Goal: Task Accomplishment & Management: Use online tool/utility

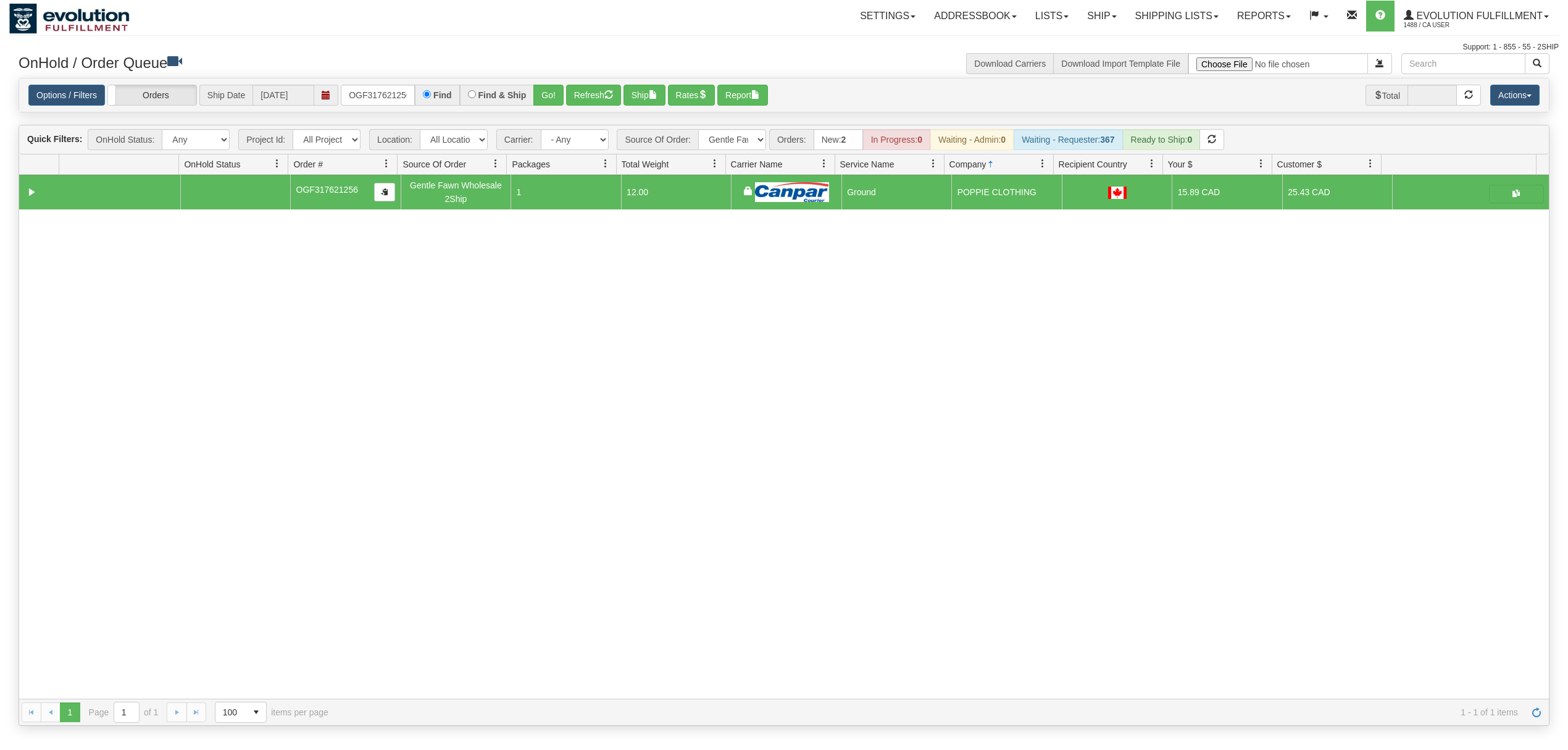
select select "Gentle Fawn Wholesale 2Ship"
click at [380, 89] on input "OGF317621256" at bounding box center [378, 95] width 74 height 21
drag, startPoint x: 380, startPoint y: 89, endPoint x: 375, endPoint y: 90, distance: 5.1
click at [379, 89] on input "OGF317621256" at bounding box center [378, 95] width 74 height 21
click at [374, 90] on input "OGF317621256" at bounding box center [378, 95] width 74 height 21
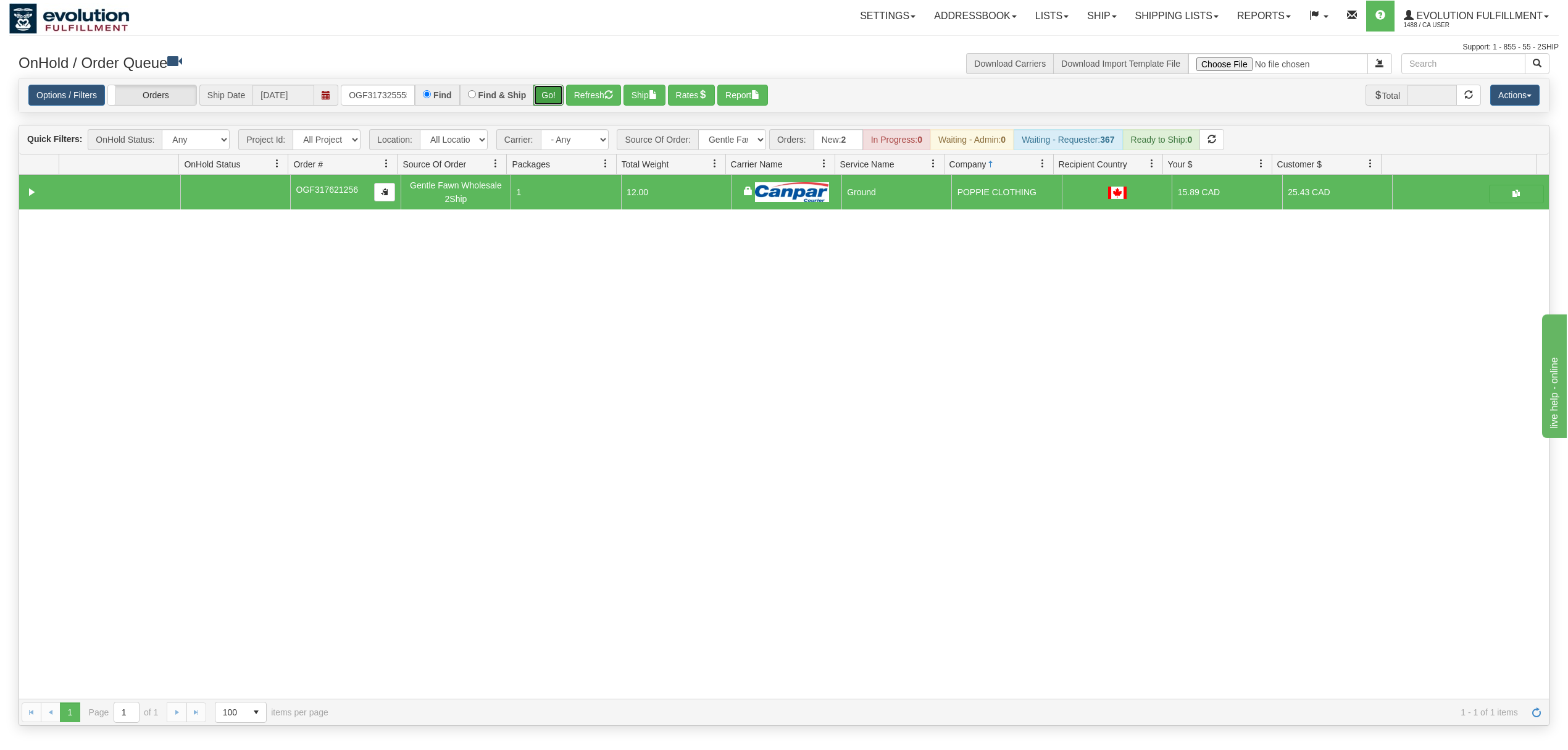
click at [539, 102] on button "Go!" at bounding box center [548, 95] width 30 height 21
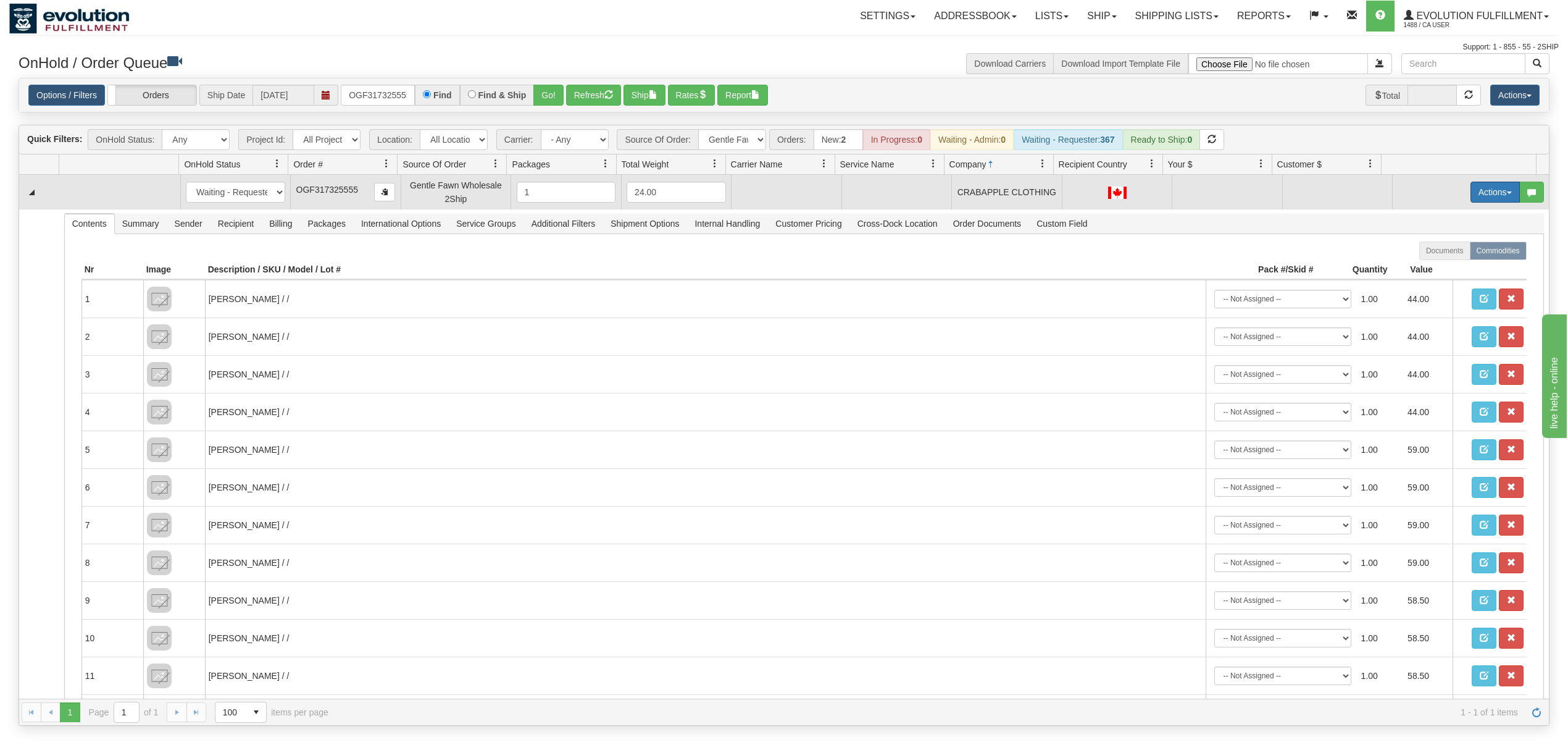
click at [1507, 194] on span "button" at bounding box center [1510, 192] width 5 height 2
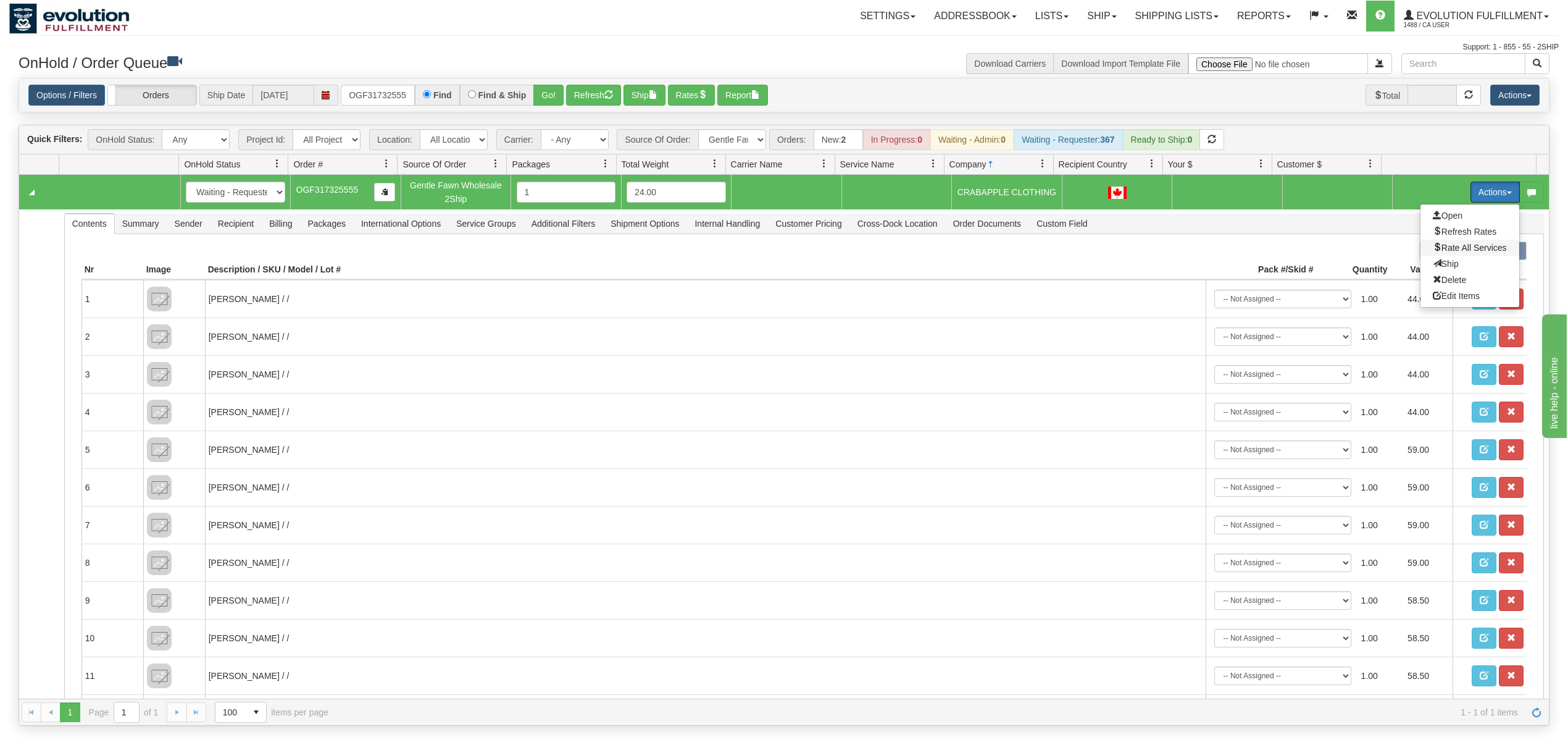
click at [1472, 250] on span "Rate All Services" at bounding box center [1470, 248] width 74 height 10
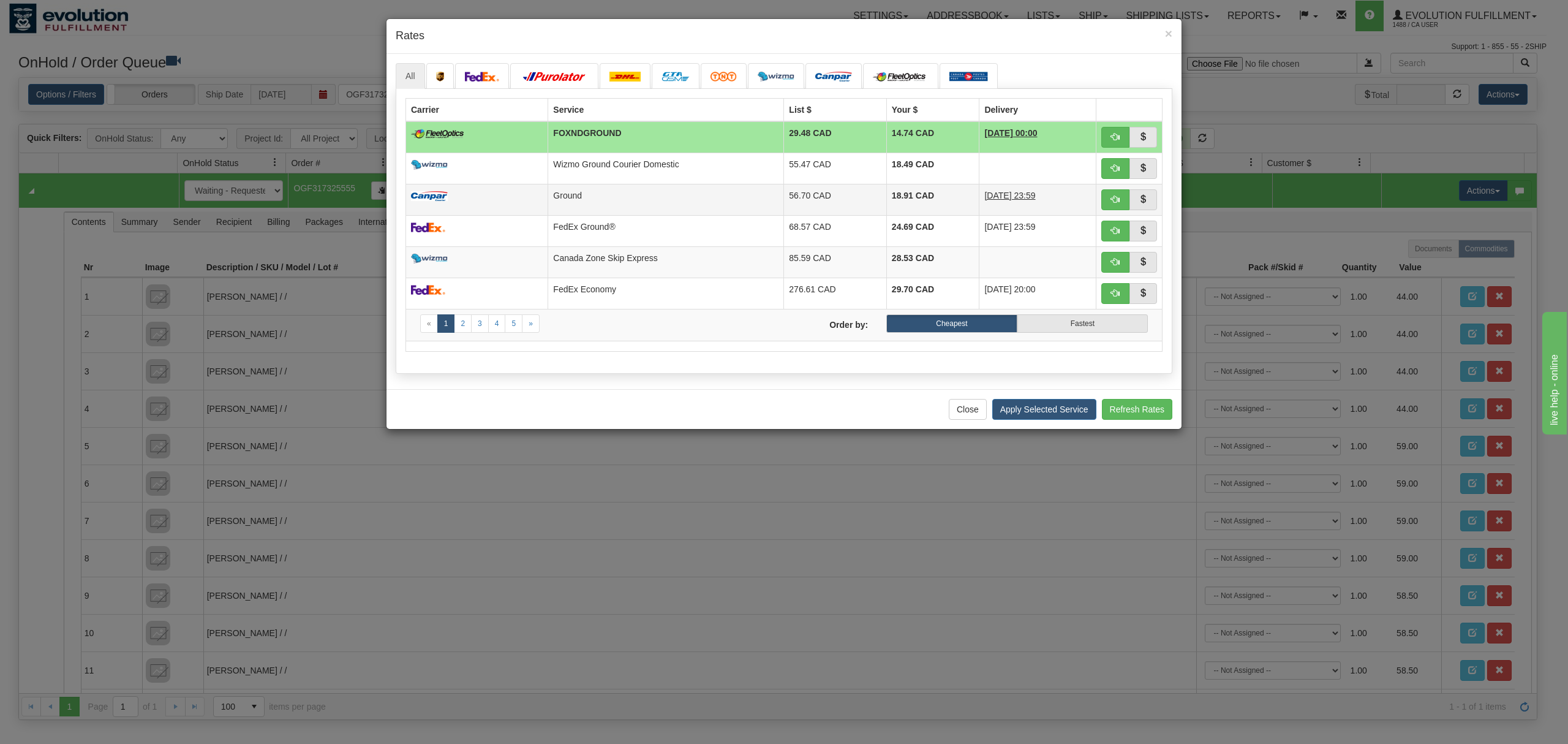
click at [784, 195] on td "56.70 CAD" at bounding box center [836, 200] width 103 height 31
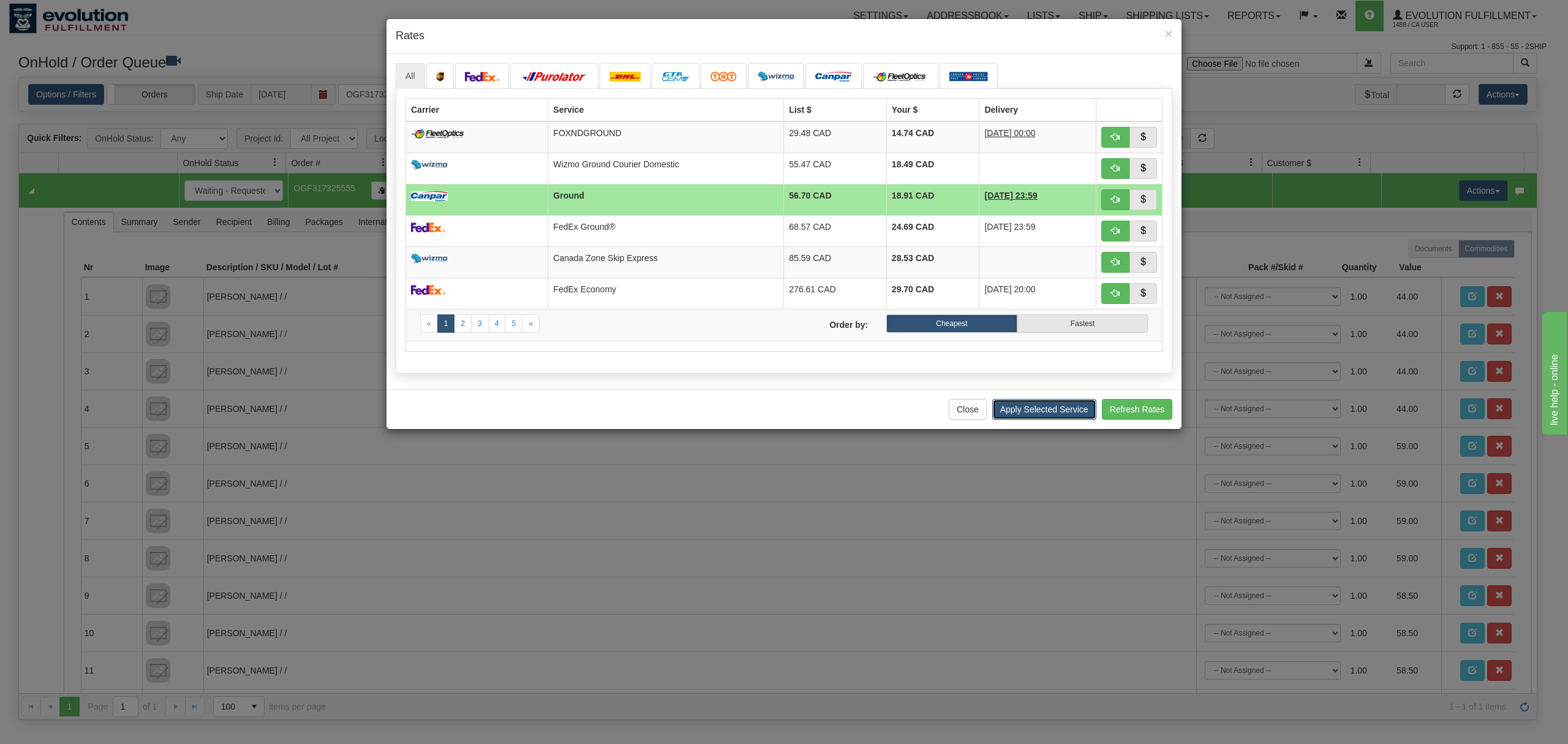
click at [1053, 419] on button "Apply Selected Service" at bounding box center [1045, 409] width 104 height 21
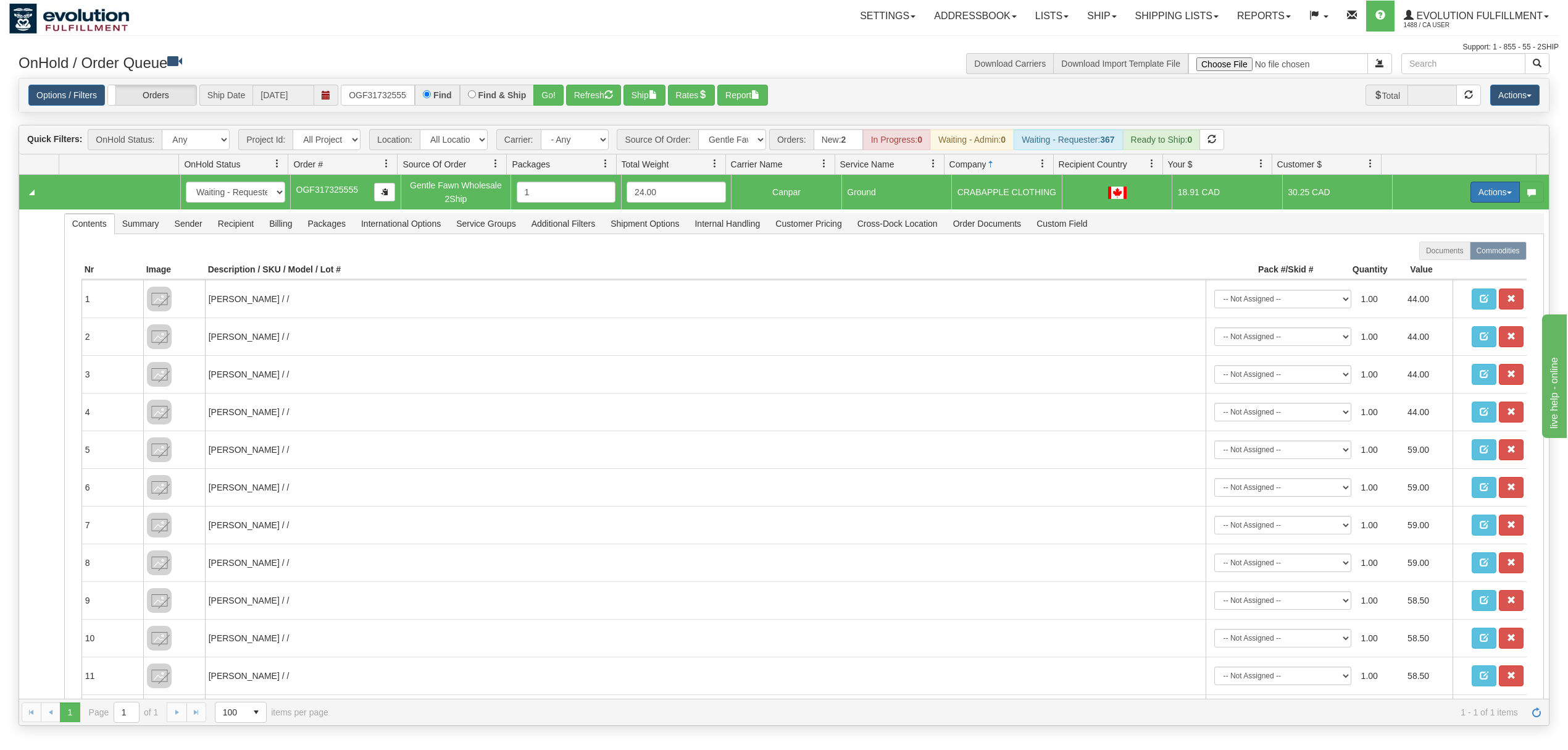
click at [1486, 191] on button "Actions" at bounding box center [1495, 191] width 49 height 21
click at [1437, 262] on span "Ship" at bounding box center [1446, 264] width 26 height 10
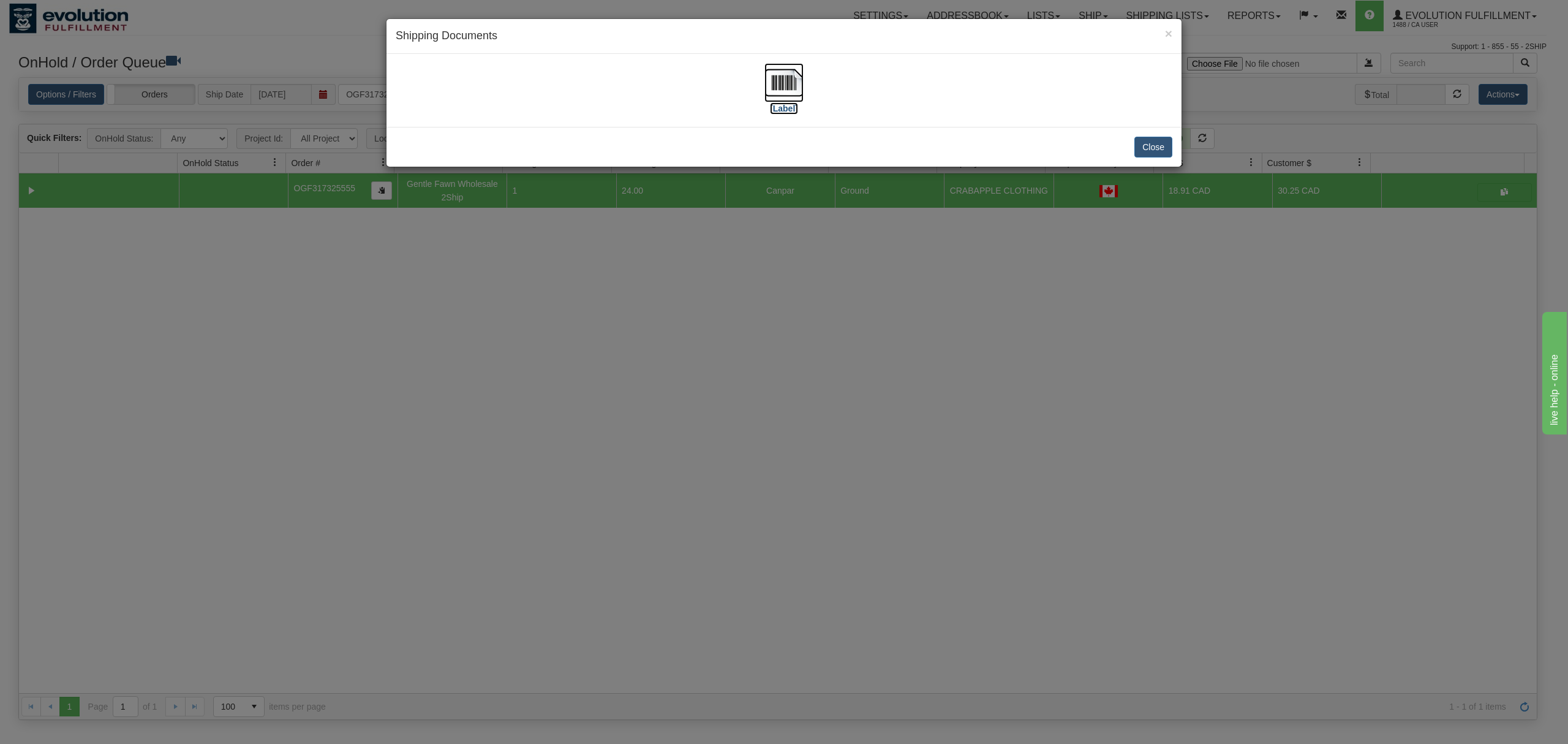
click at [789, 92] on img at bounding box center [784, 82] width 39 height 39
click at [1158, 146] on button "Close" at bounding box center [1153, 146] width 38 height 21
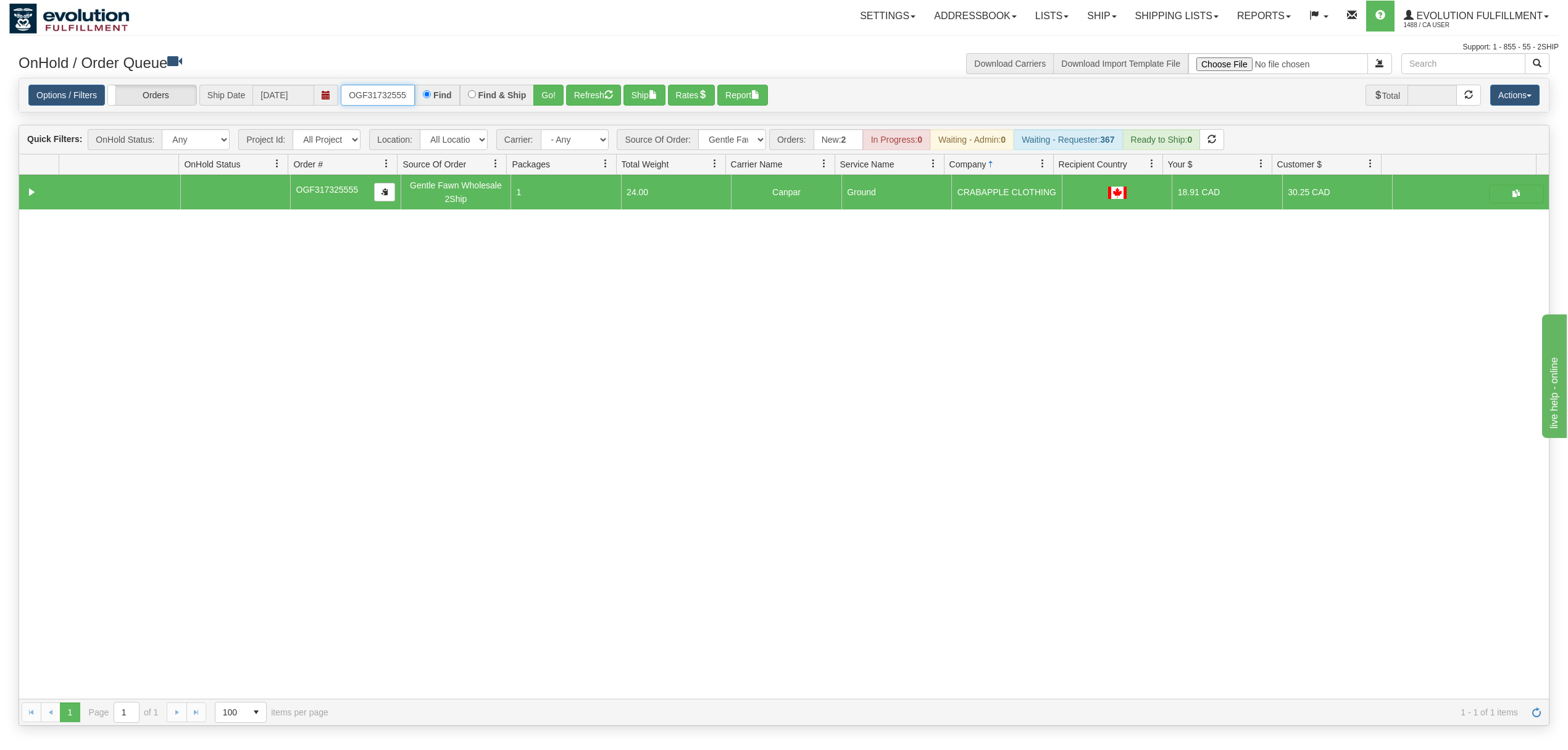
click at [369, 97] on input "OGF317325555" at bounding box center [378, 95] width 74 height 21
click at [368, 97] on input "OGF317325555" at bounding box center [378, 95] width 74 height 21
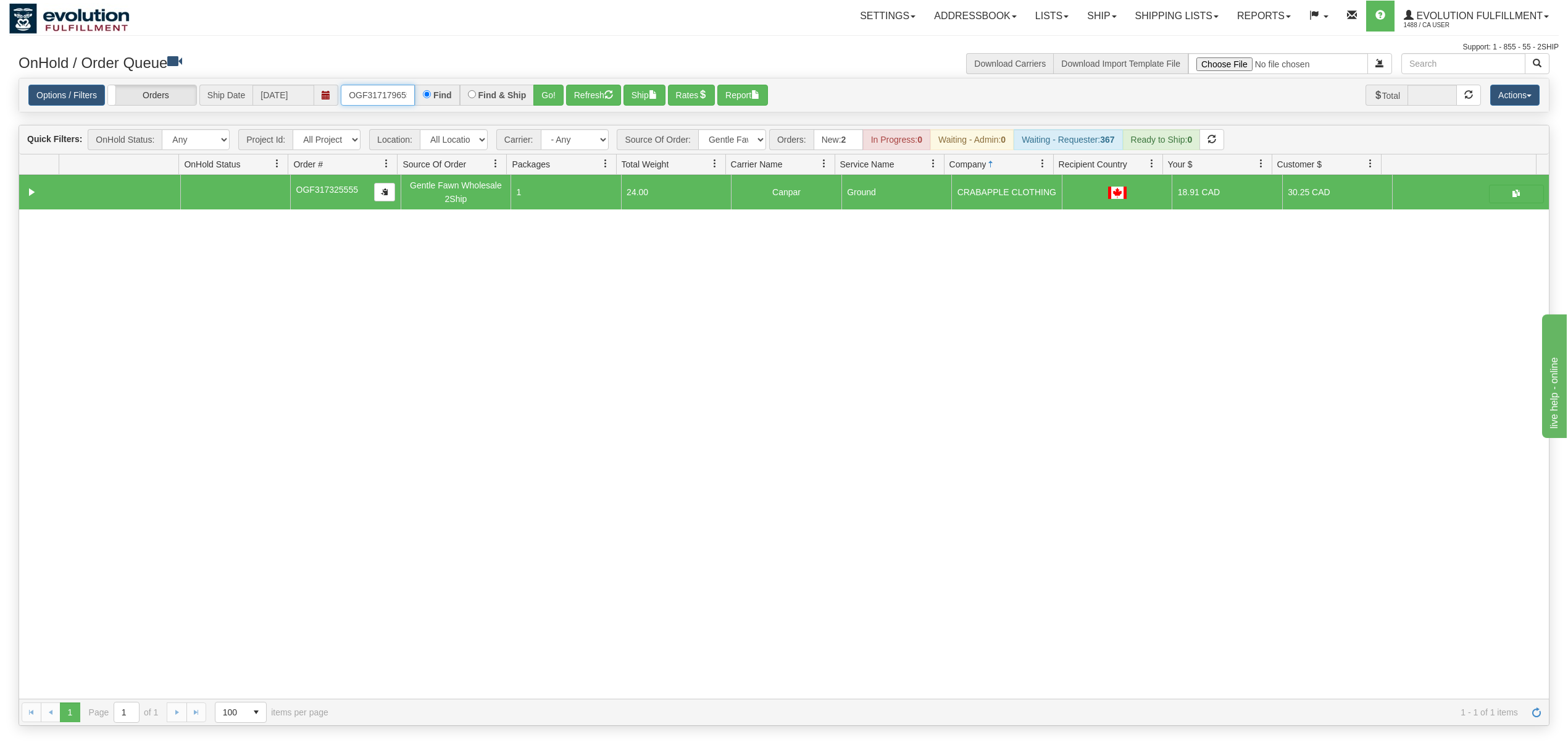
type input "OGF317179655"
click at [557, 99] on button "Go!" at bounding box center [548, 95] width 30 height 21
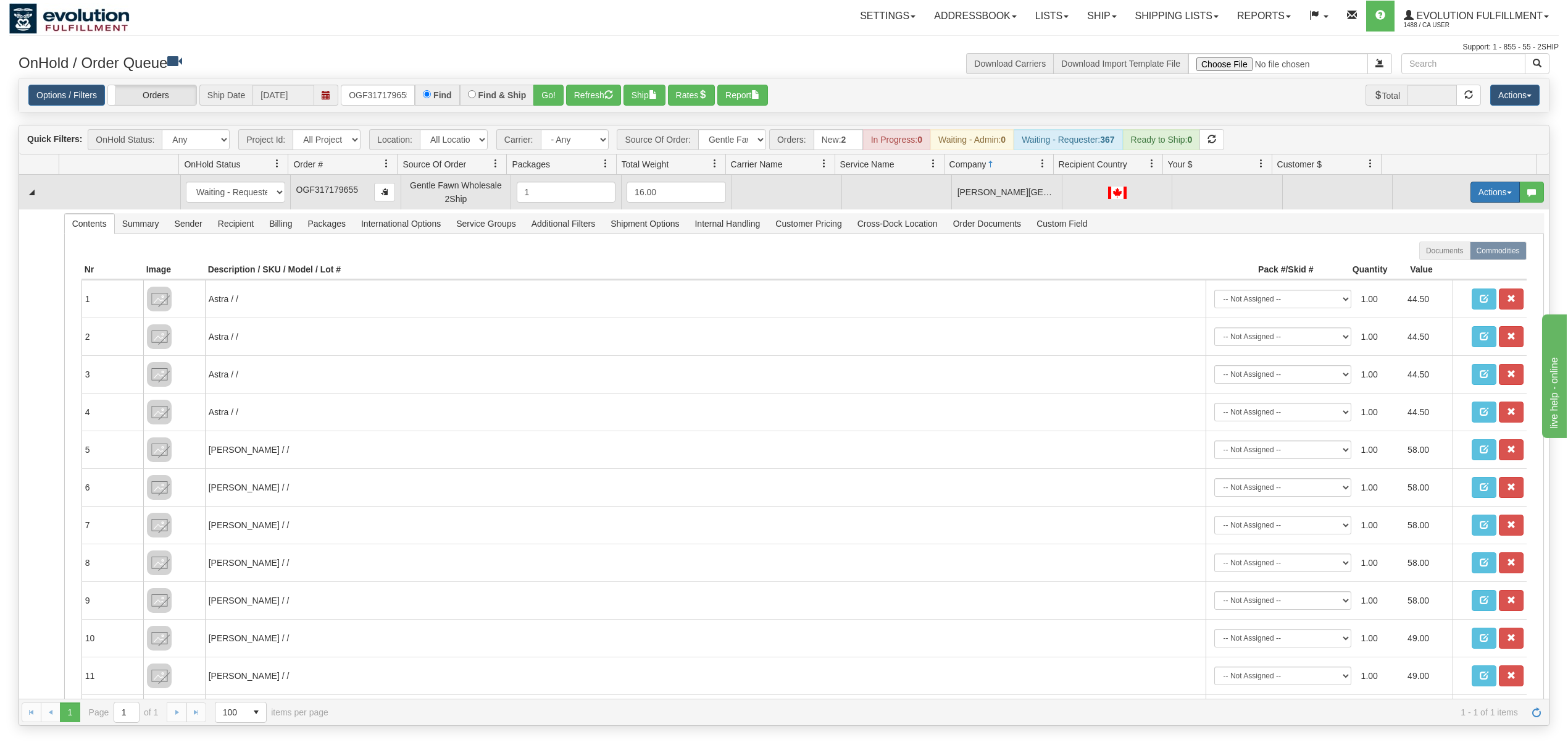
drag, startPoint x: 1485, startPoint y: 188, endPoint x: 1494, endPoint y: 191, distance: 9.5
click at [1487, 188] on button "Actions" at bounding box center [1495, 191] width 49 height 21
click at [1472, 248] on span "Rate All Services" at bounding box center [1470, 248] width 74 height 10
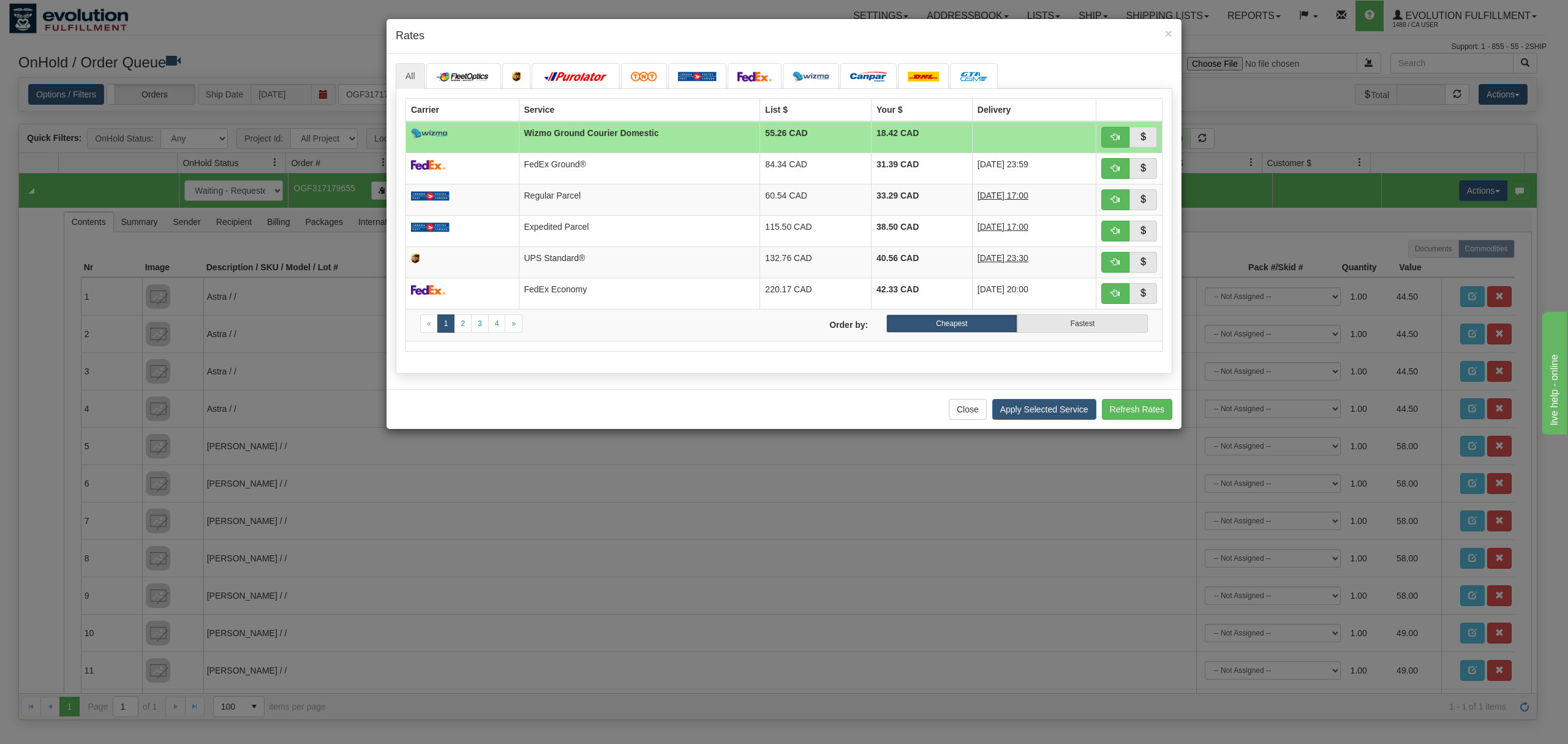
click at [1172, 25] on div "× Rates" at bounding box center [784, 36] width 795 height 35
click at [1172, 30] on span "×" at bounding box center [1168, 33] width 7 height 14
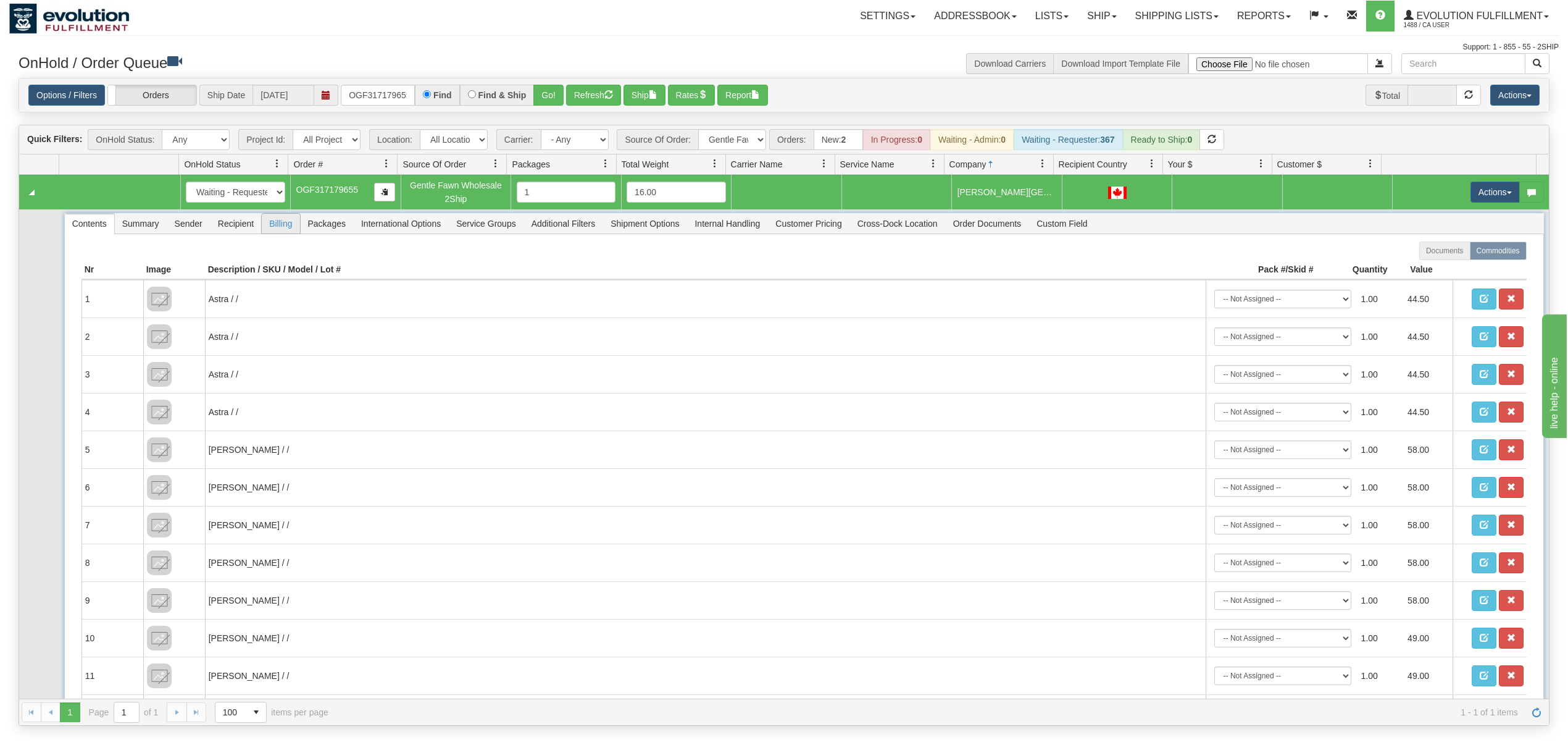
click at [262, 230] on li "Billing" at bounding box center [280, 223] width 39 height 21
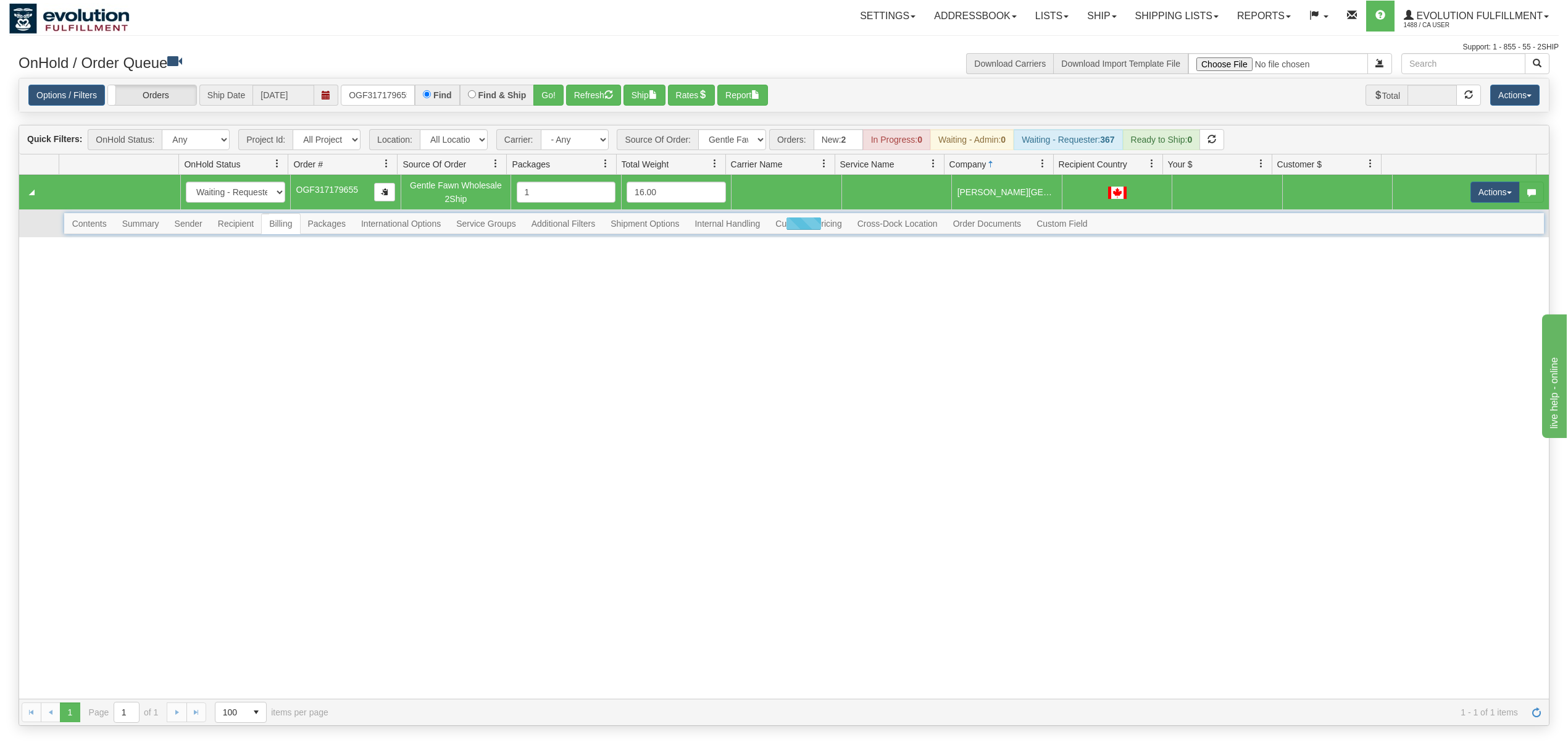
click at [248, 231] on div at bounding box center [804, 223] width 1480 height 21
click at [246, 231] on div at bounding box center [804, 223] width 1480 height 21
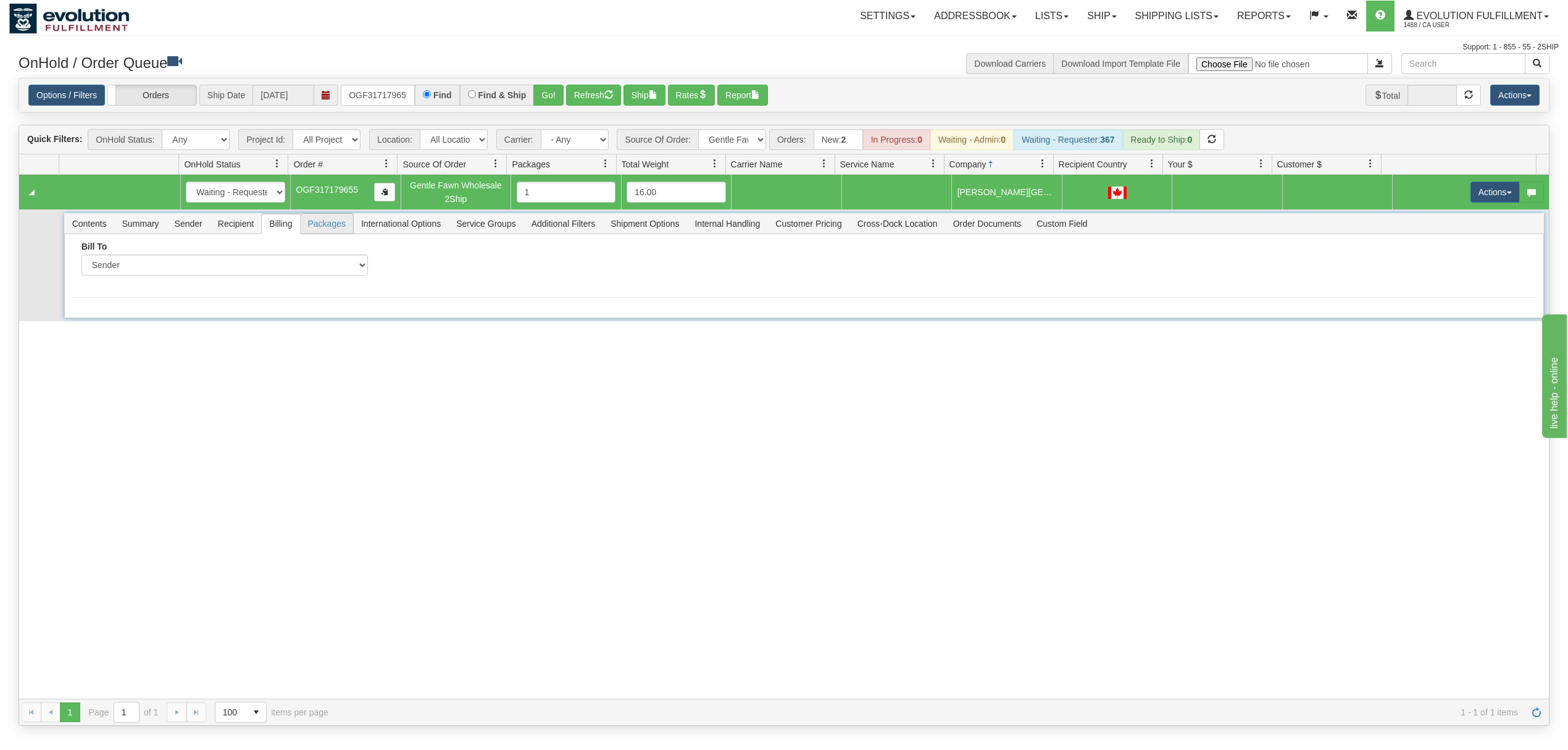
click at [341, 228] on span "Packages" at bounding box center [326, 224] width 52 height 20
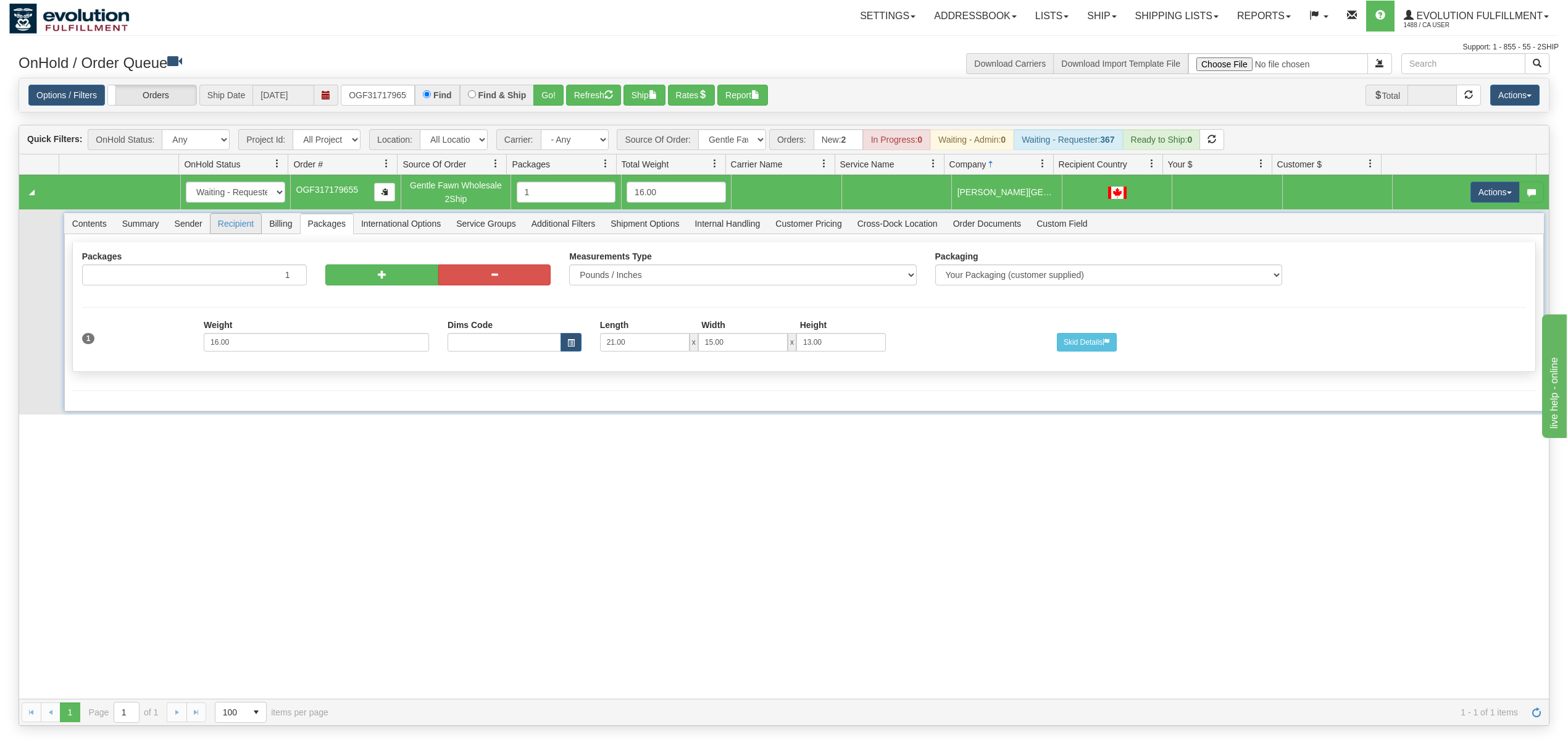
click at [227, 226] on span "Recipient" at bounding box center [236, 224] width 51 height 20
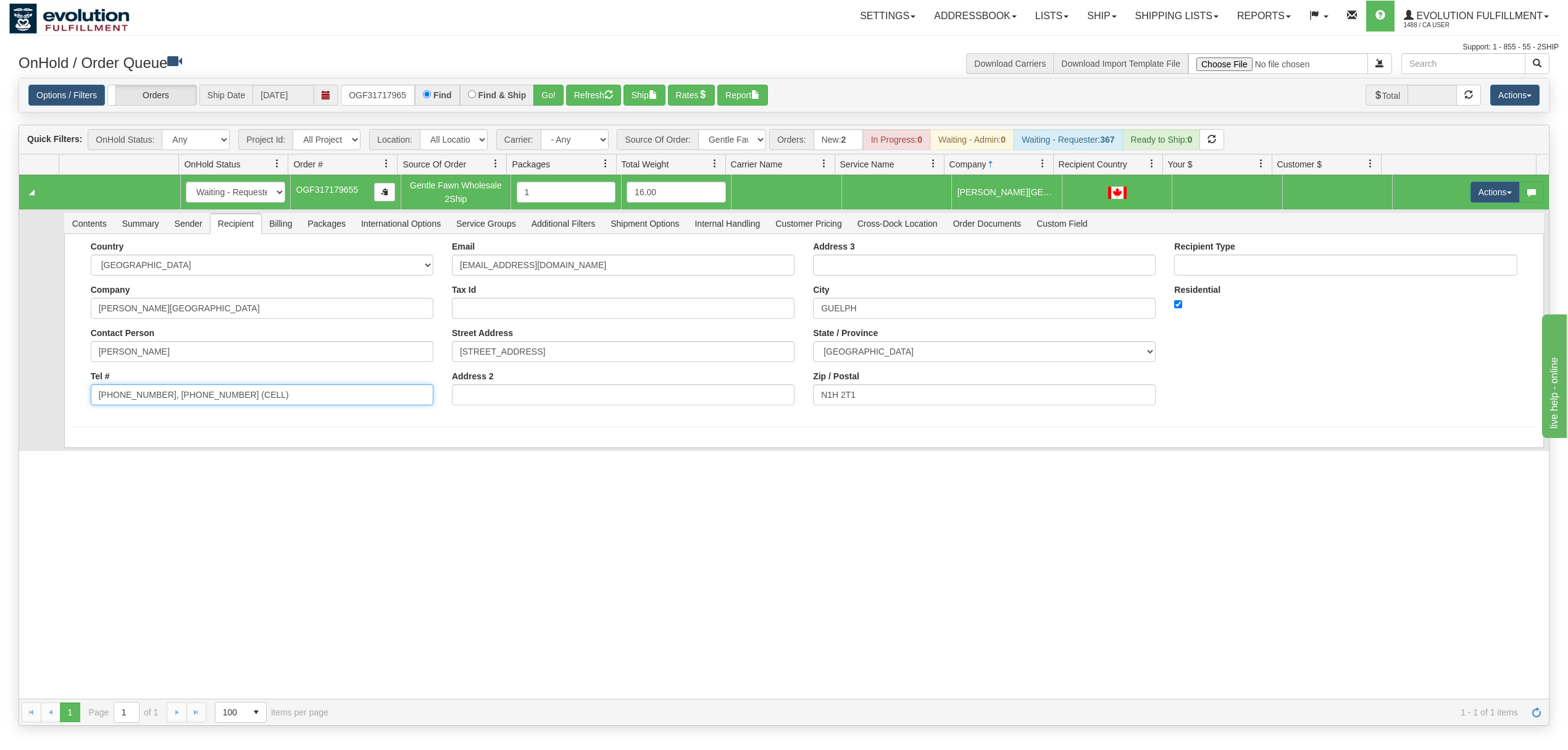
drag, startPoint x: 314, startPoint y: 391, endPoint x: 151, endPoint y: 400, distance: 163.2
click at [151, 400] on input "519-265-6242, 519-362-1107 (CELL)" at bounding box center [262, 394] width 343 height 21
type input "519-265-6242"
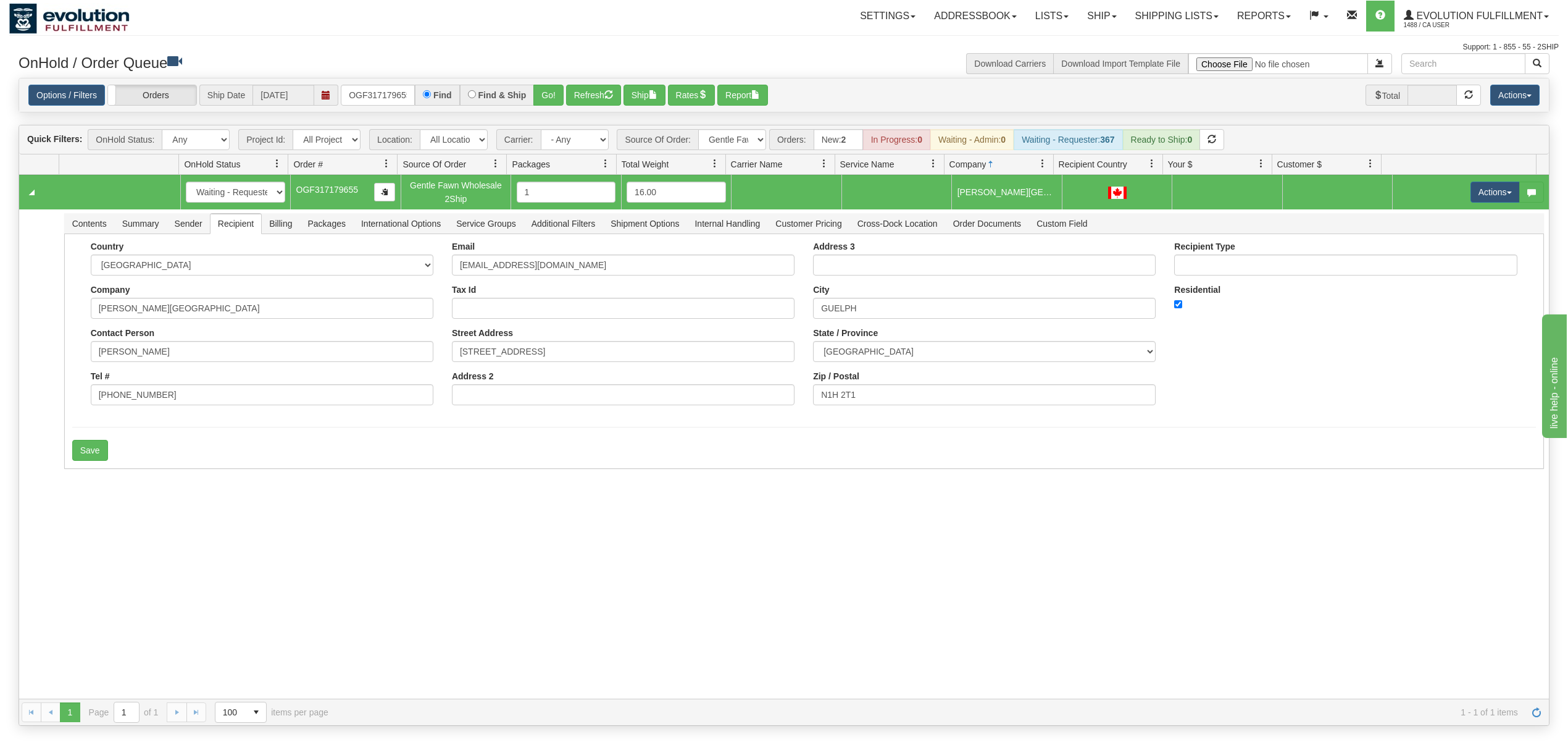
click at [102, 487] on div "31705105 EVOLUTION V3 91319952 0 New In Progress Waiting - Admin Waiting - Requ…" at bounding box center [784, 436] width 1530 height 524
click at [97, 454] on button "Save" at bounding box center [90, 450] width 36 height 21
click at [1471, 199] on button "Actions" at bounding box center [1495, 191] width 49 height 21
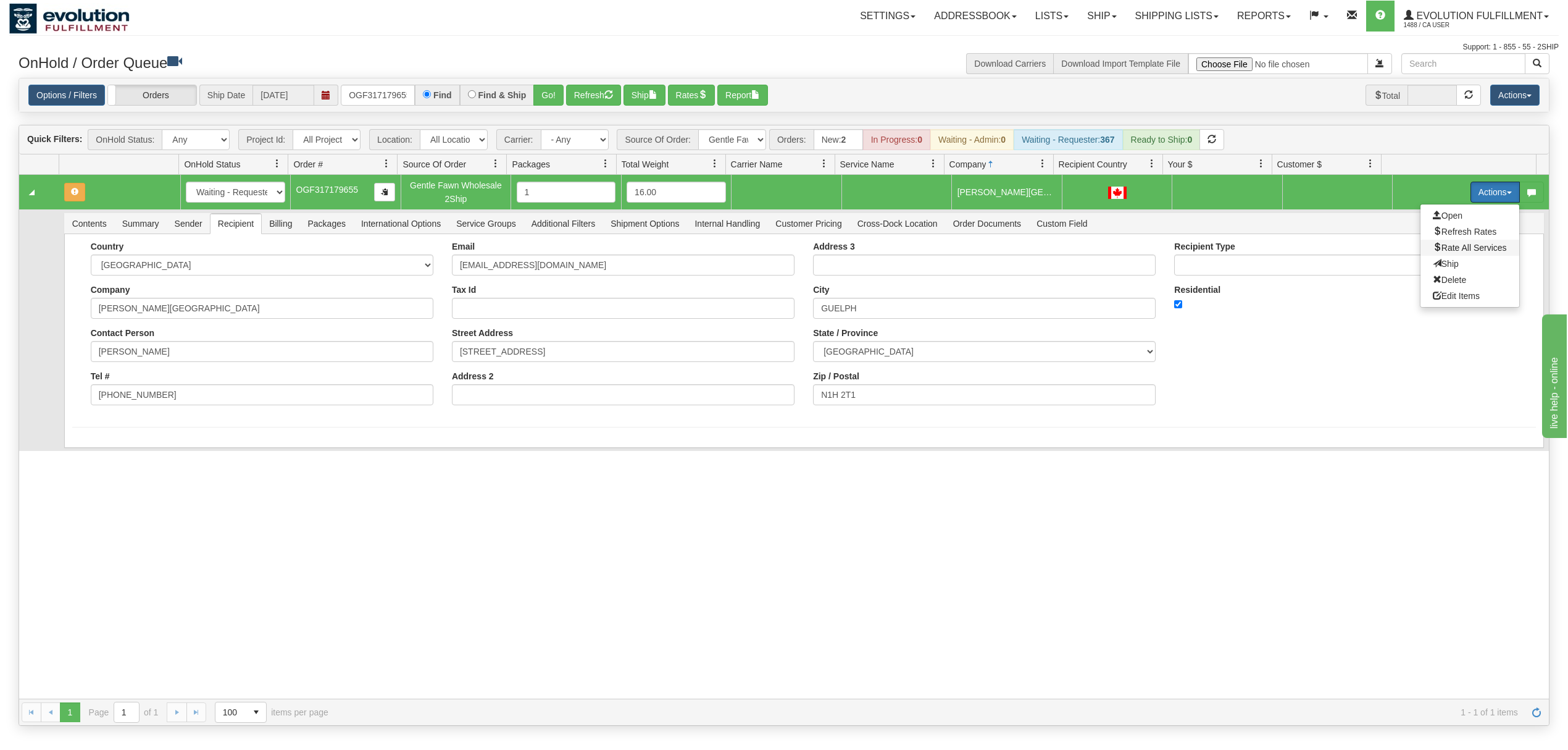
click at [1437, 250] on span "Rate All Services" at bounding box center [1470, 248] width 74 height 10
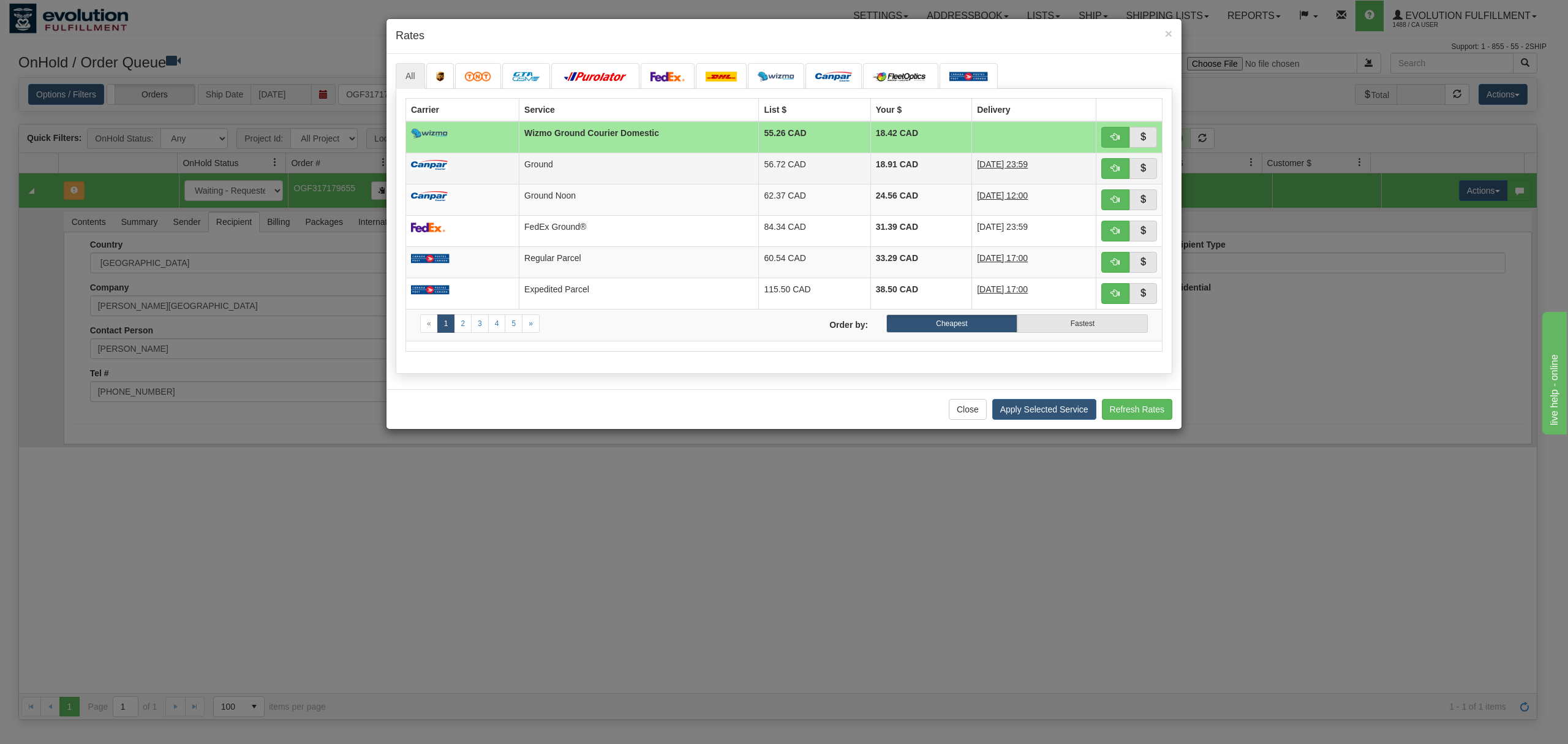
click at [930, 168] on td "18.91 CAD" at bounding box center [921, 168] width 101 height 31
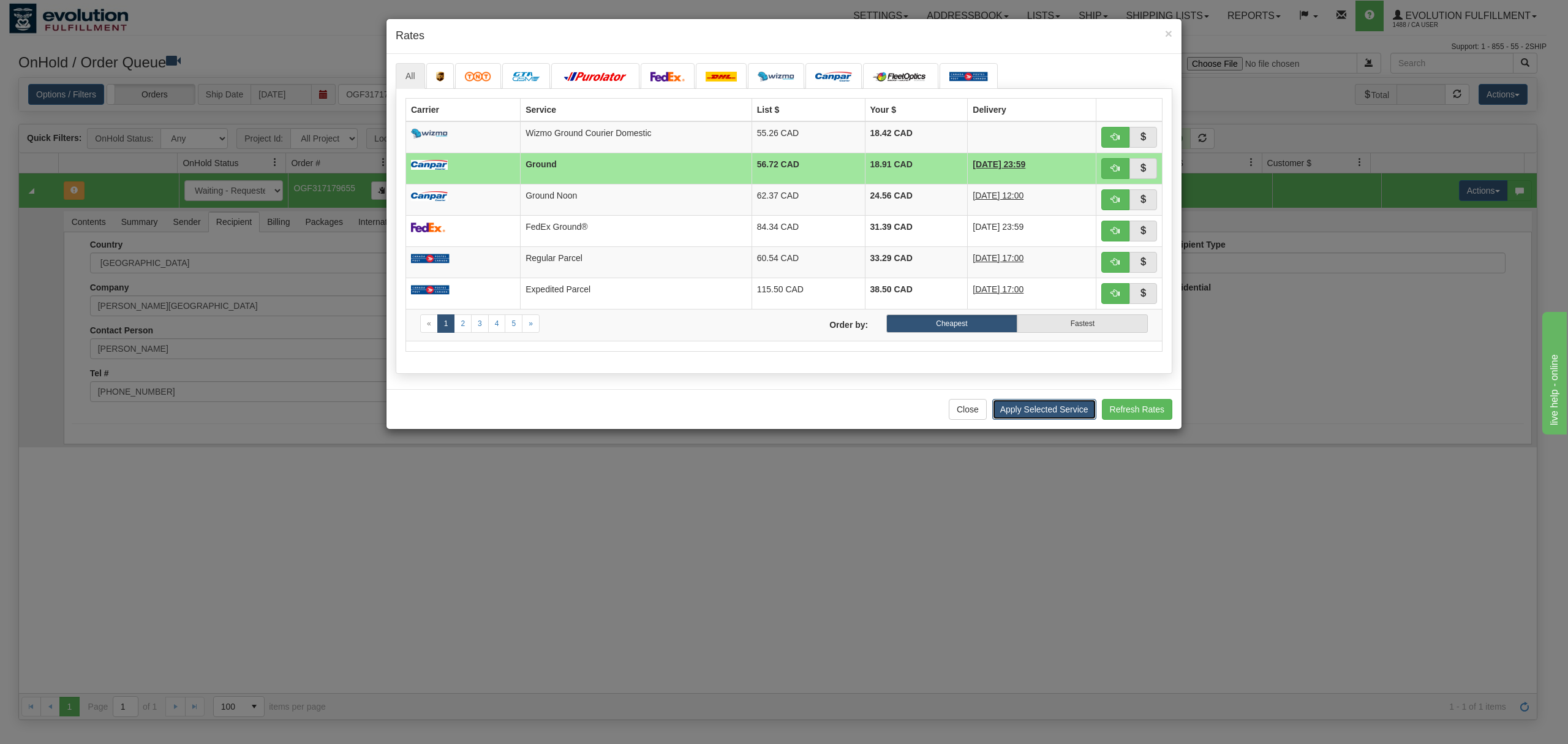
click at [1056, 419] on button "Apply Selected Service" at bounding box center [1045, 409] width 104 height 21
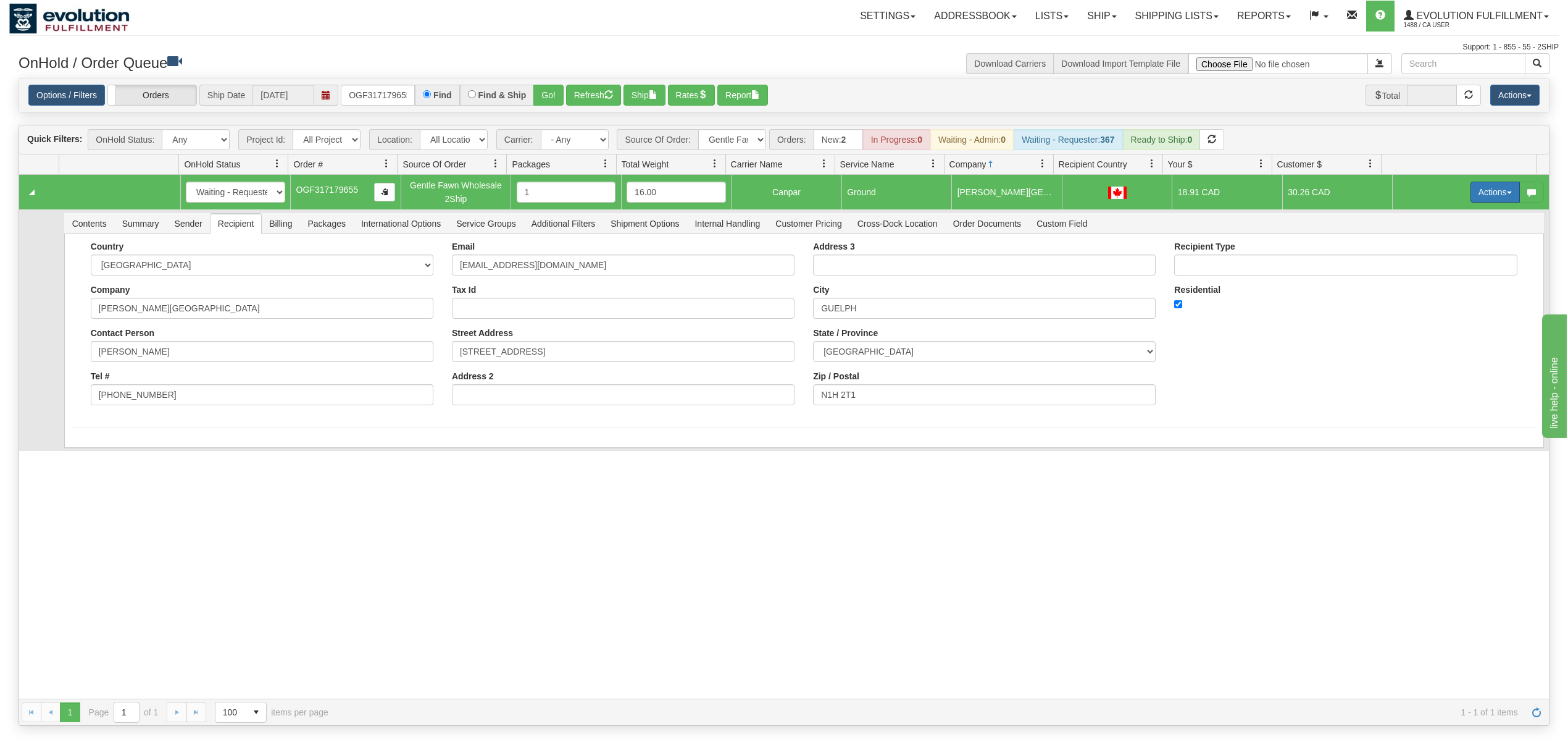
click at [1492, 192] on button "Actions" at bounding box center [1495, 191] width 49 height 21
click at [1466, 266] on link "Ship" at bounding box center [1470, 263] width 99 height 16
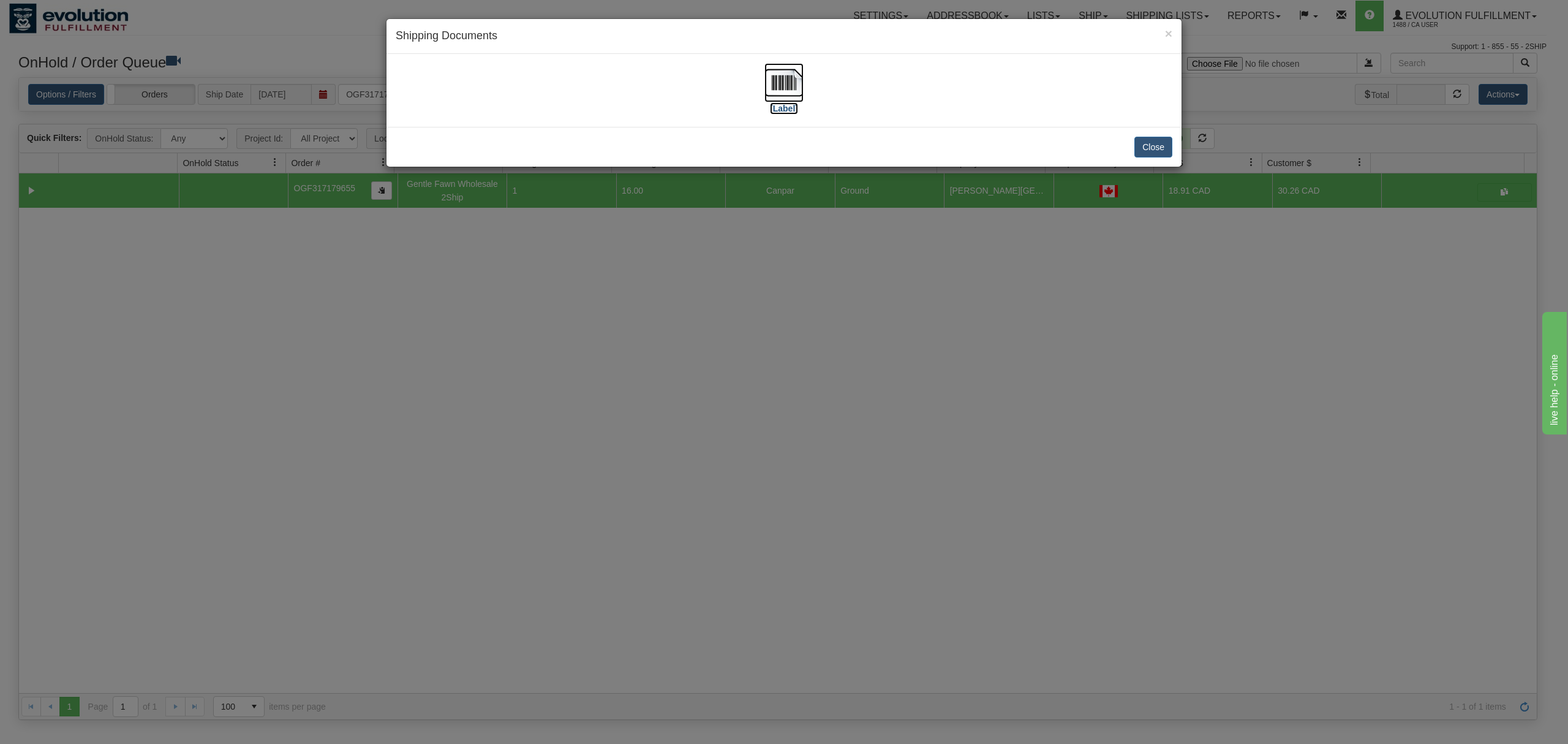
click at [779, 89] on img at bounding box center [784, 82] width 39 height 39
click at [1147, 140] on button "Close" at bounding box center [1153, 146] width 38 height 21
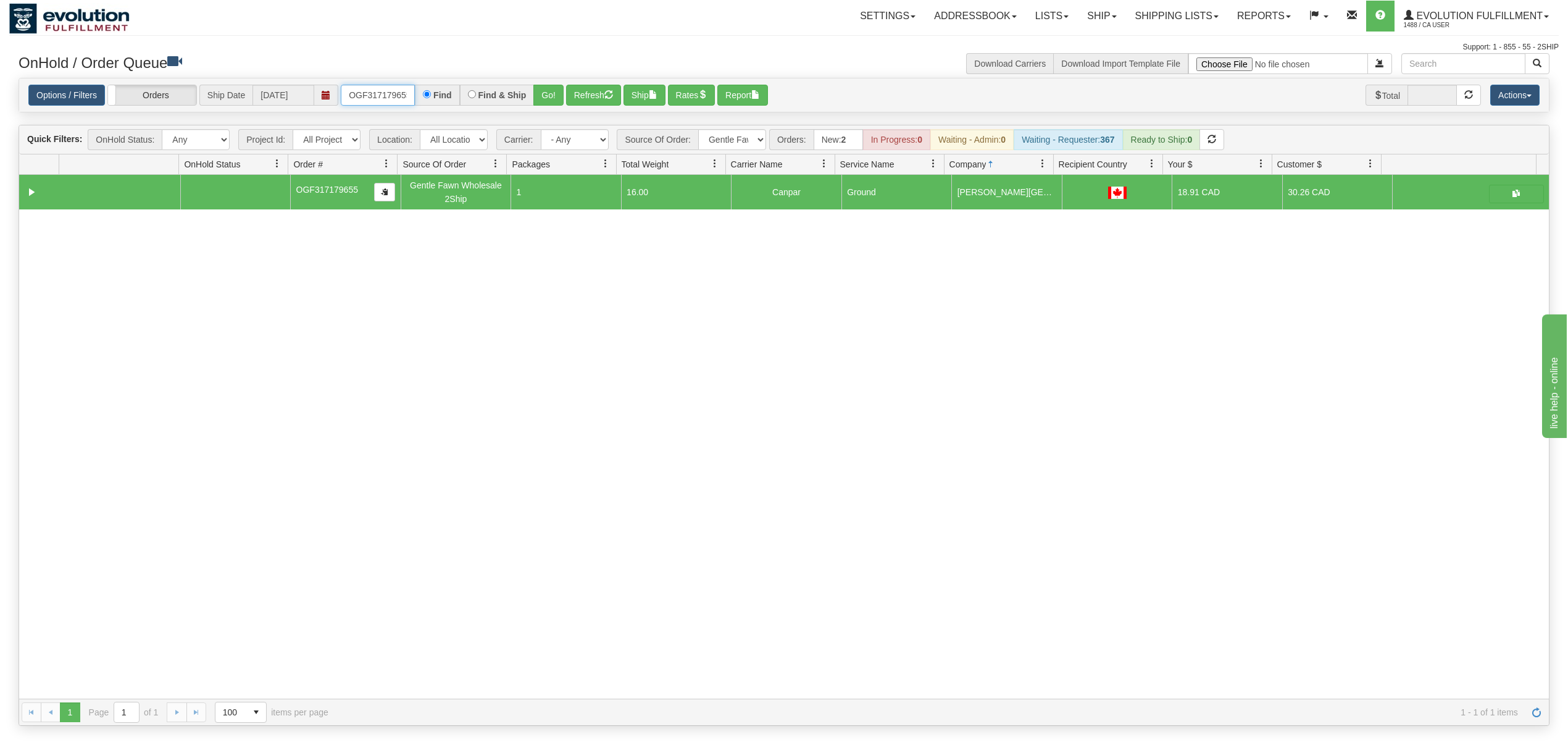
click at [377, 99] on input "OGF317179655" at bounding box center [378, 95] width 74 height 21
click at [558, 92] on button "Go!" at bounding box center [548, 95] width 30 height 21
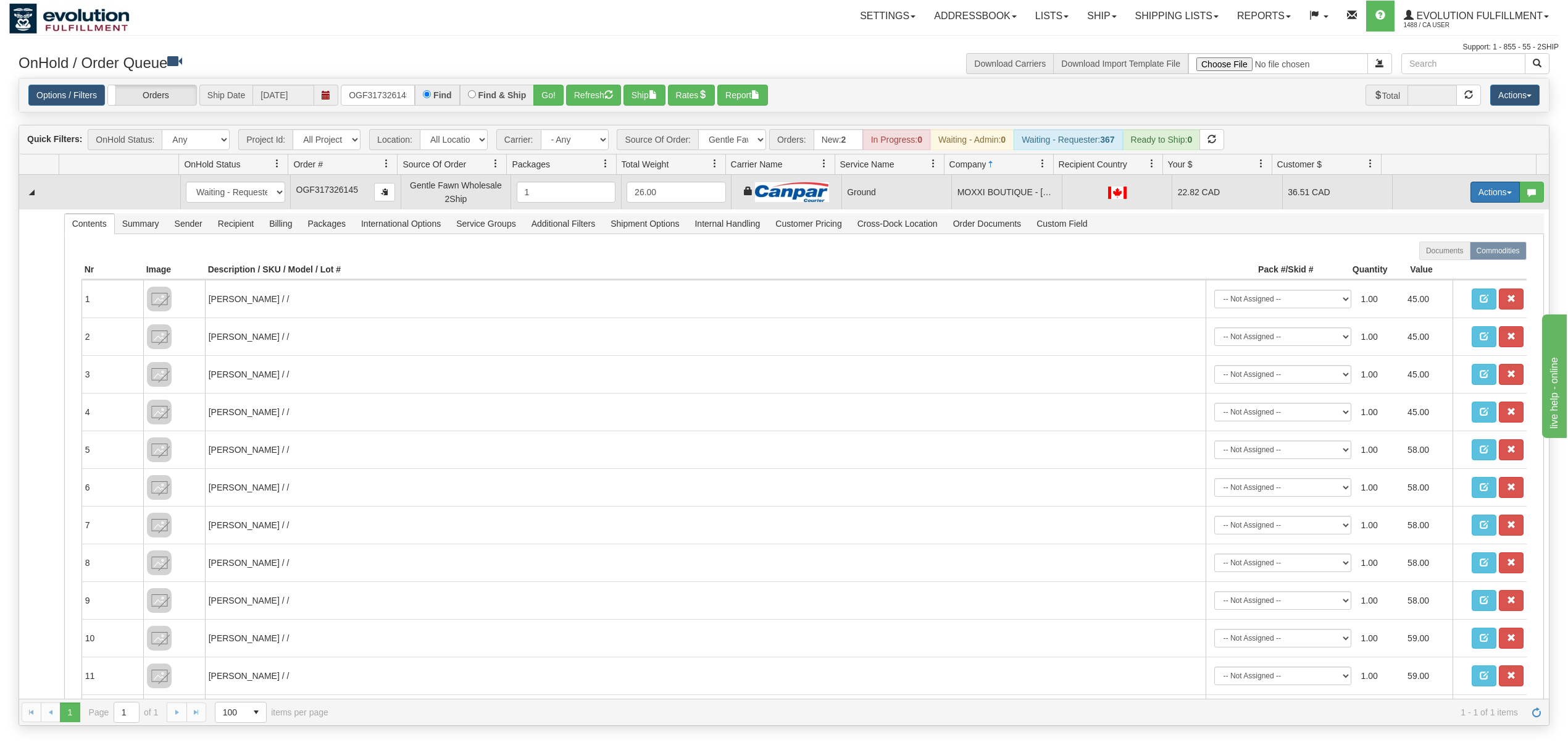
click at [1482, 202] on button "Actions" at bounding box center [1495, 191] width 49 height 21
click at [1448, 263] on link "Ship" at bounding box center [1470, 263] width 99 height 16
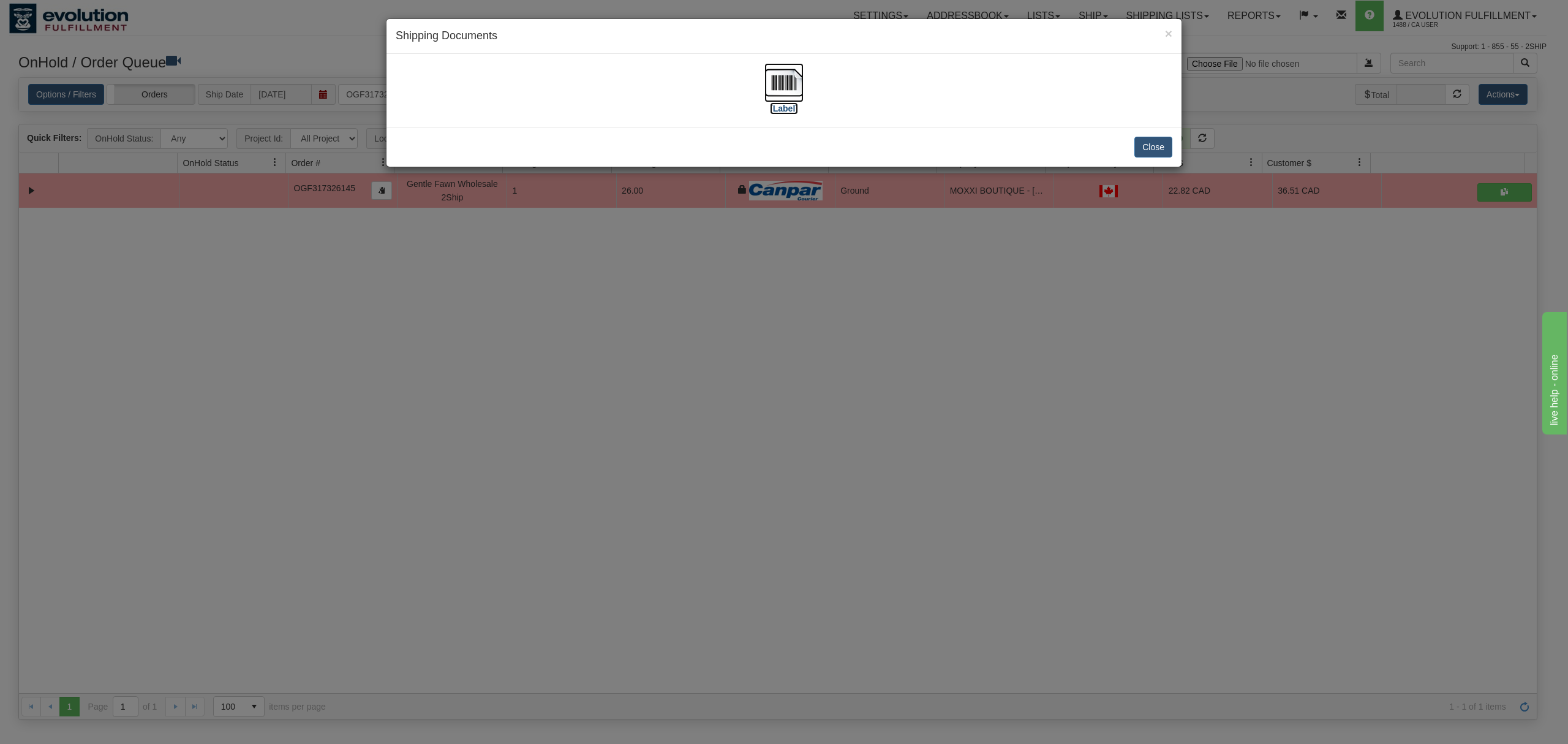
click at [782, 75] on img at bounding box center [784, 82] width 39 height 39
drag, startPoint x: 1153, startPoint y: 142, endPoint x: 1153, endPoint y: 35, distance: 107.0
click at [1153, 141] on button "Close" at bounding box center [1153, 146] width 38 height 21
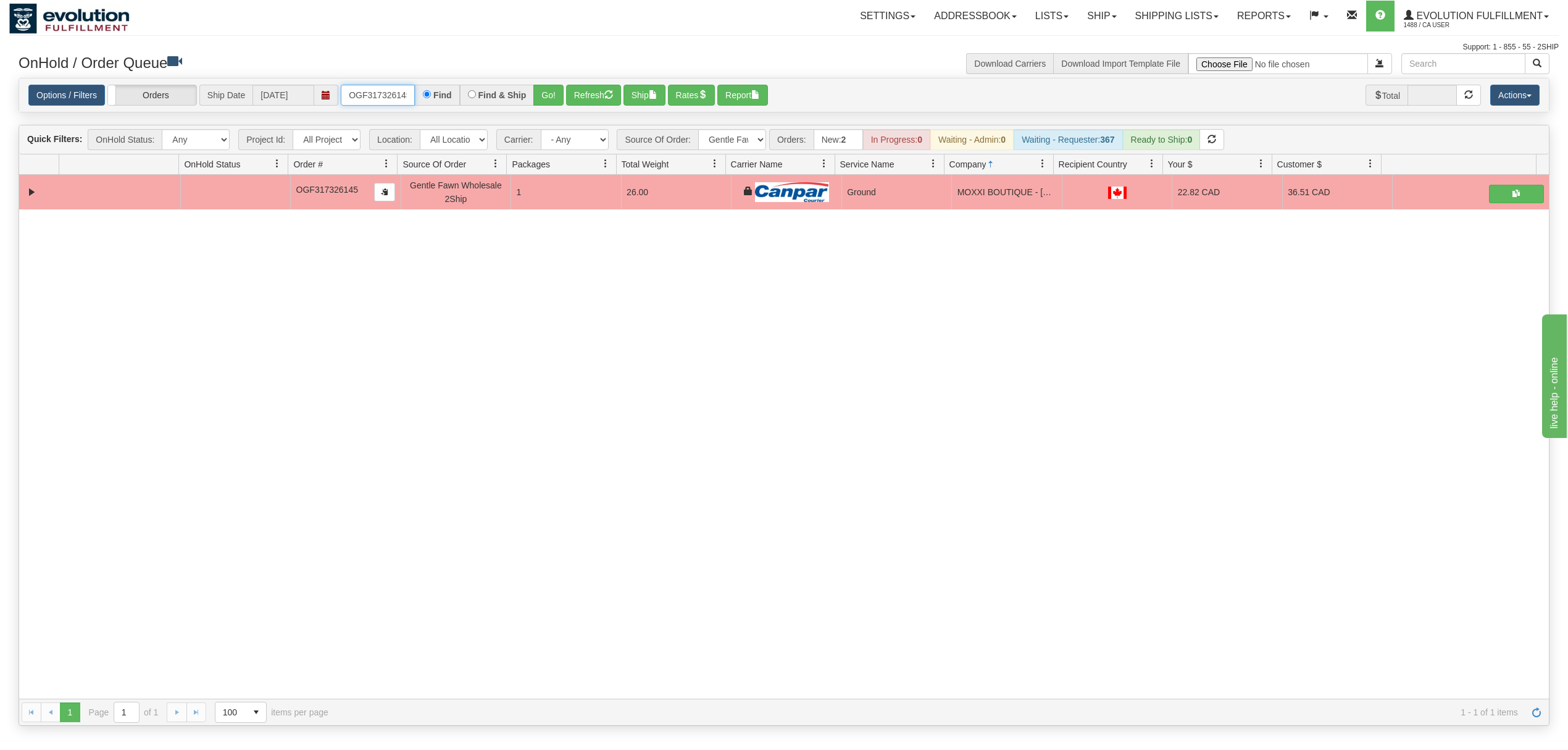
click at [375, 90] on input "OGF317326145" at bounding box center [378, 95] width 74 height 21
click at [537, 92] on button "Go!" at bounding box center [548, 95] width 30 height 21
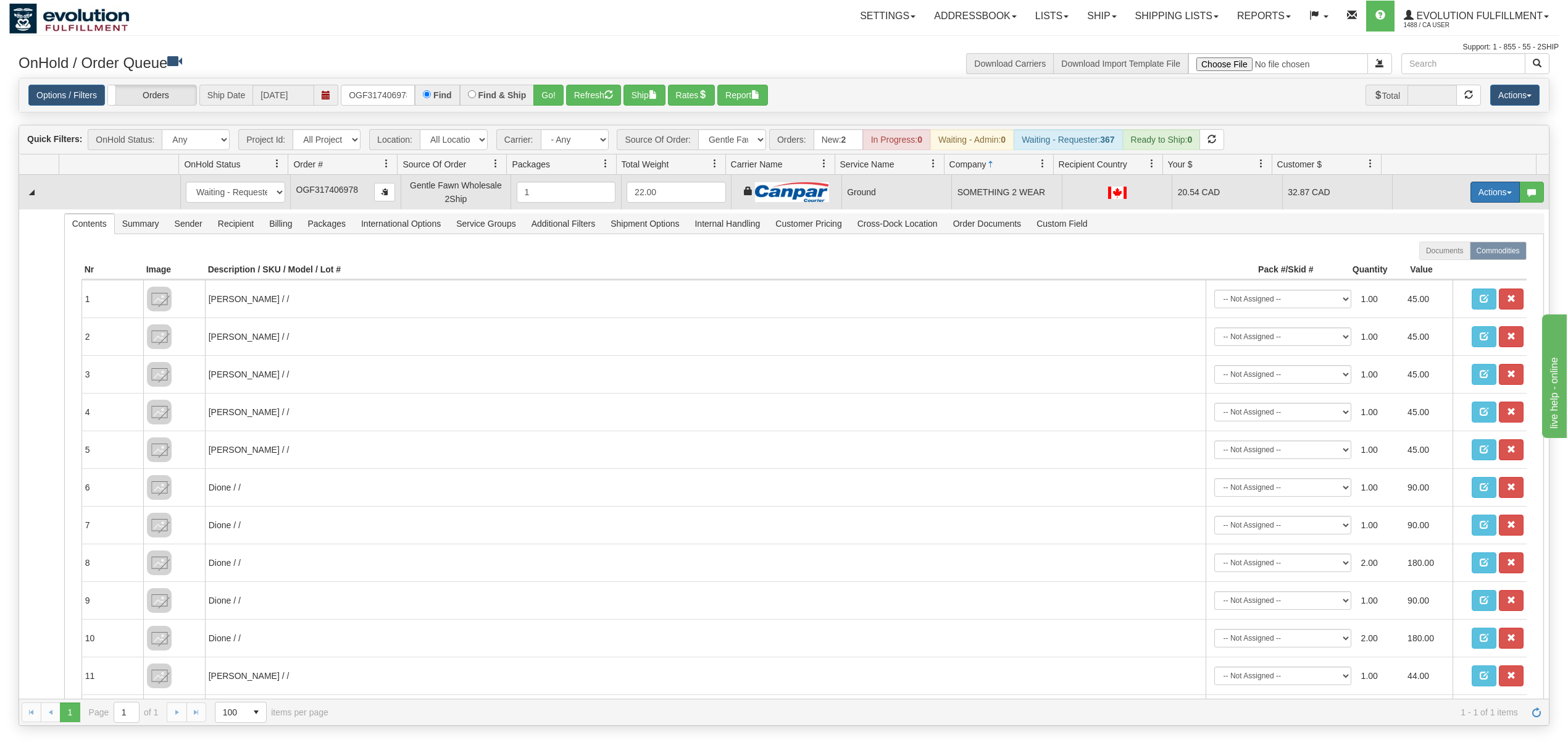
click at [1477, 193] on button "Actions" at bounding box center [1495, 191] width 49 height 21
click at [1448, 262] on link "Ship" at bounding box center [1470, 263] width 99 height 16
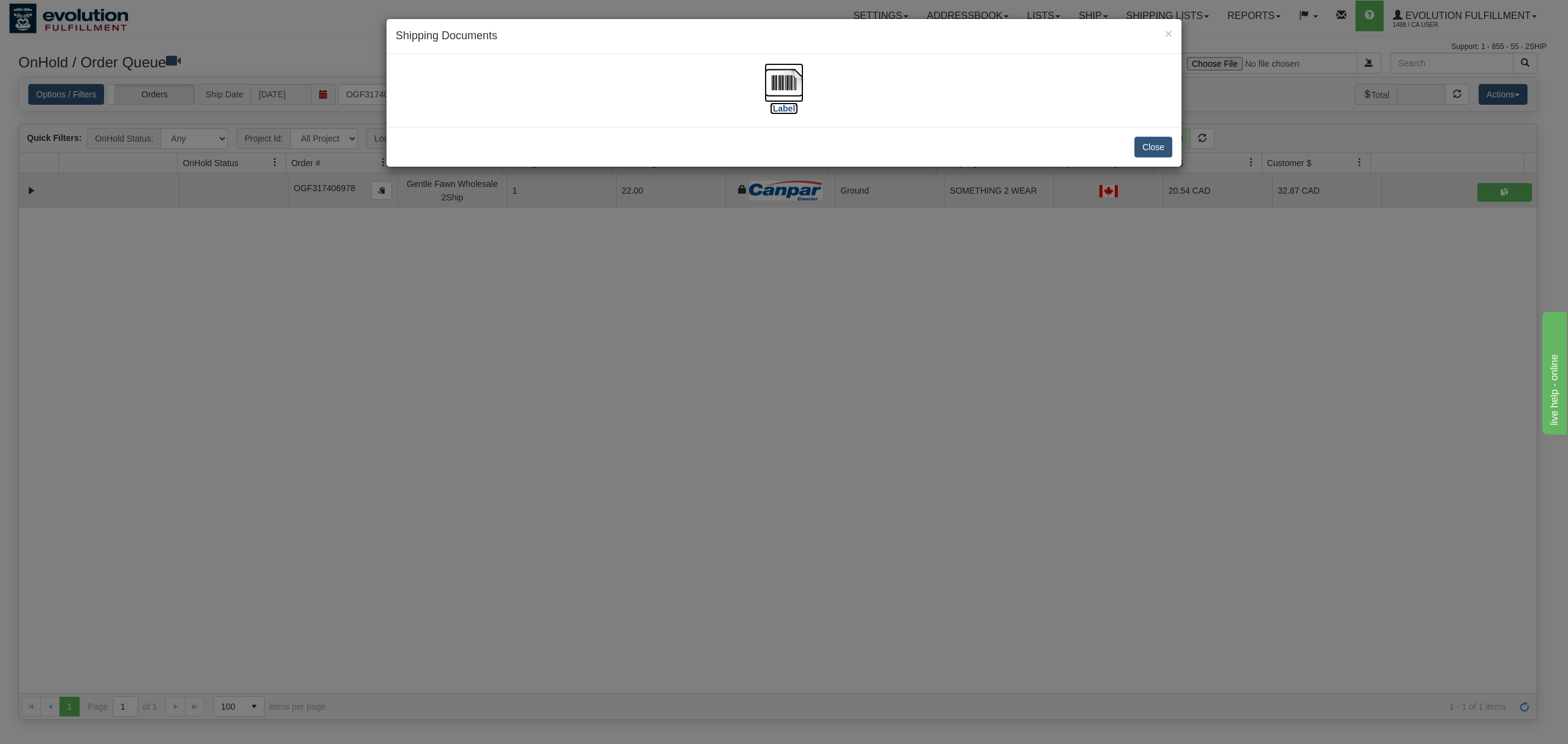
click at [802, 83] on img at bounding box center [784, 82] width 39 height 39
drag, startPoint x: 1147, startPoint y: 148, endPoint x: 1148, endPoint y: 27, distance: 121.0
click at [1147, 146] on button "Close" at bounding box center [1153, 146] width 38 height 21
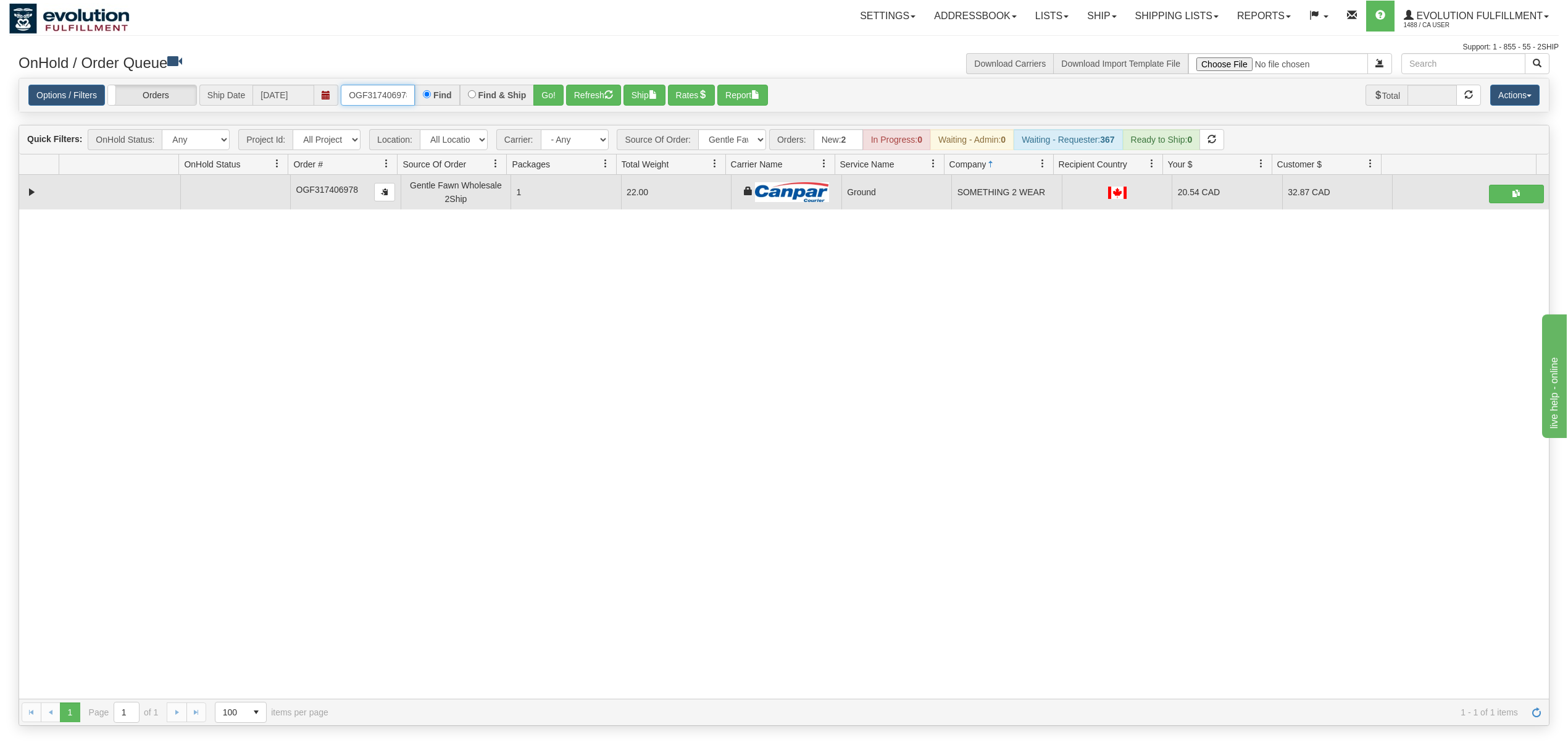
click at [396, 89] on input "OGF317406978" at bounding box center [378, 95] width 74 height 21
click at [556, 92] on button "Go!" at bounding box center [548, 95] width 30 height 21
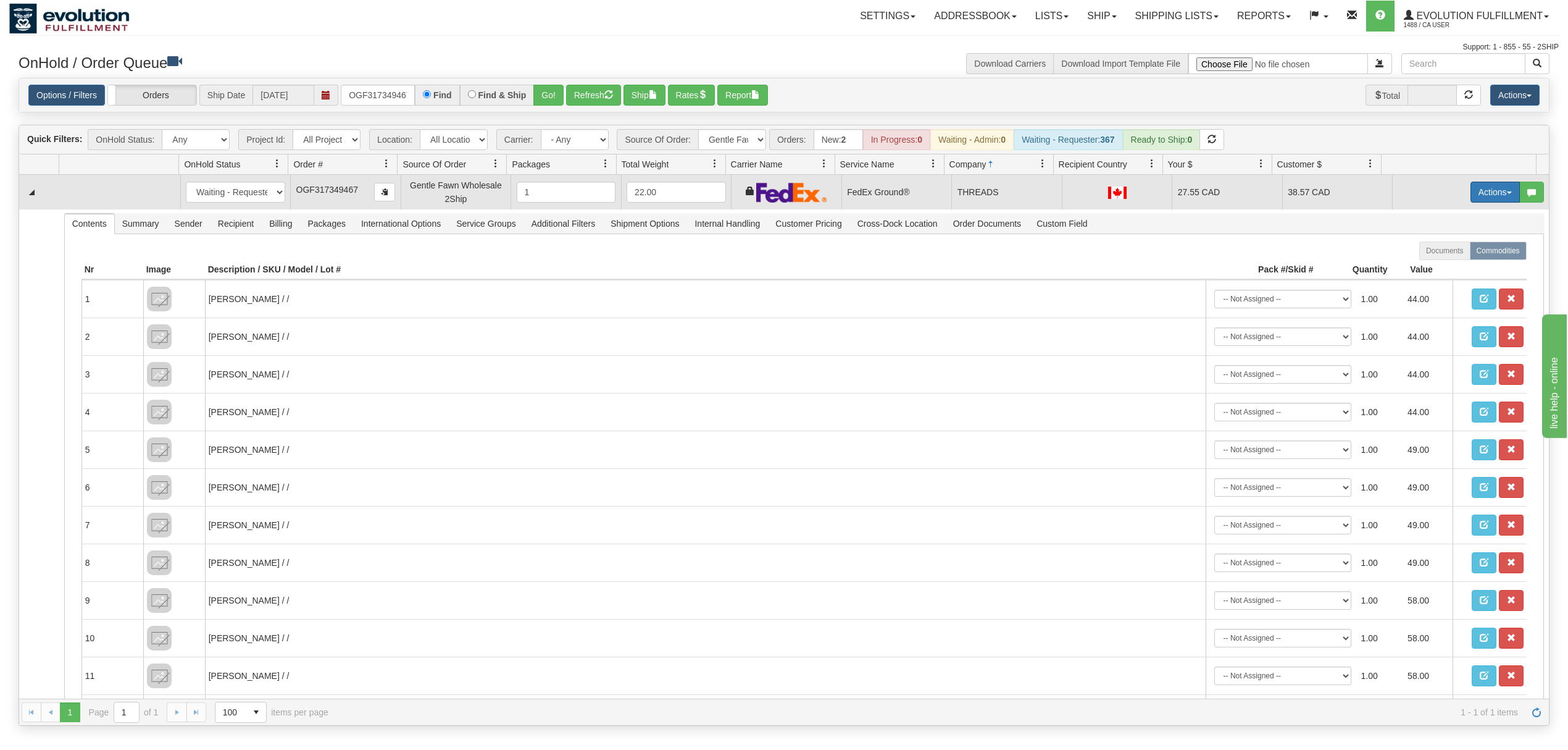
click at [1487, 189] on button "Actions" at bounding box center [1495, 191] width 49 height 21
click at [1433, 262] on span "Ship" at bounding box center [1446, 264] width 26 height 10
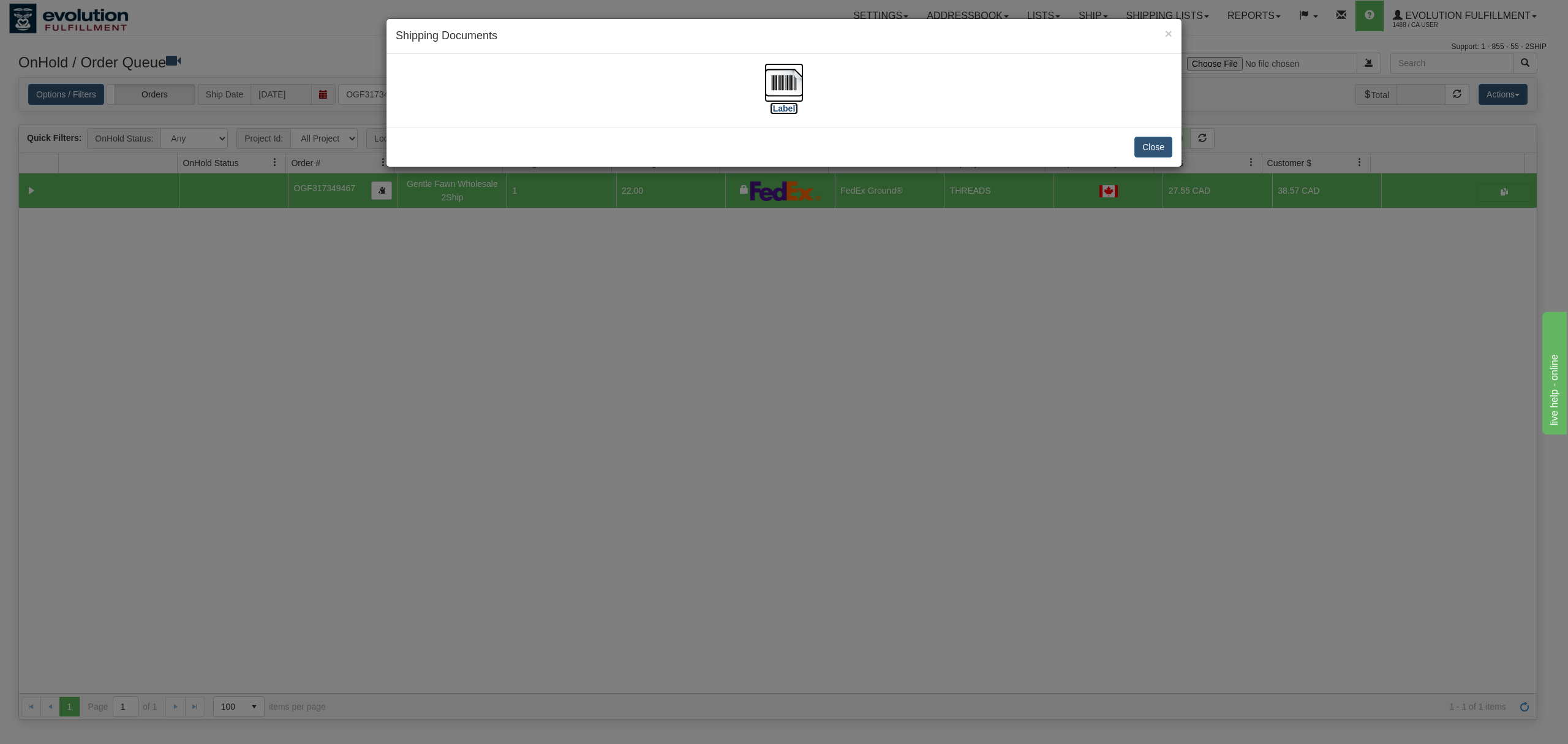
click at [798, 74] on img at bounding box center [784, 82] width 39 height 39
click at [1159, 140] on button "Close" at bounding box center [1153, 146] width 38 height 21
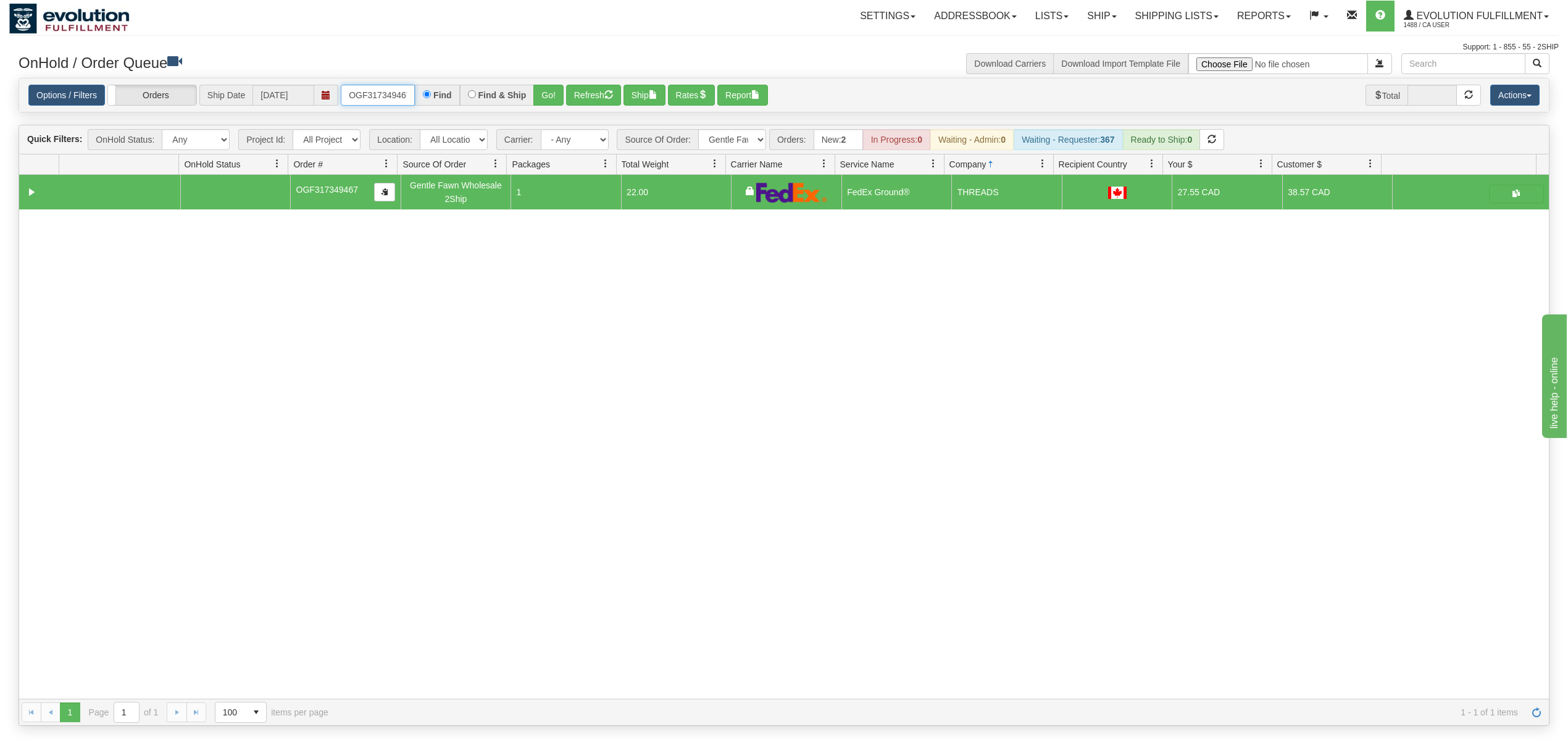
click at [394, 87] on input "OGF317349467" at bounding box center [378, 95] width 74 height 21
click at [548, 90] on button "Go!" at bounding box center [548, 95] width 30 height 21
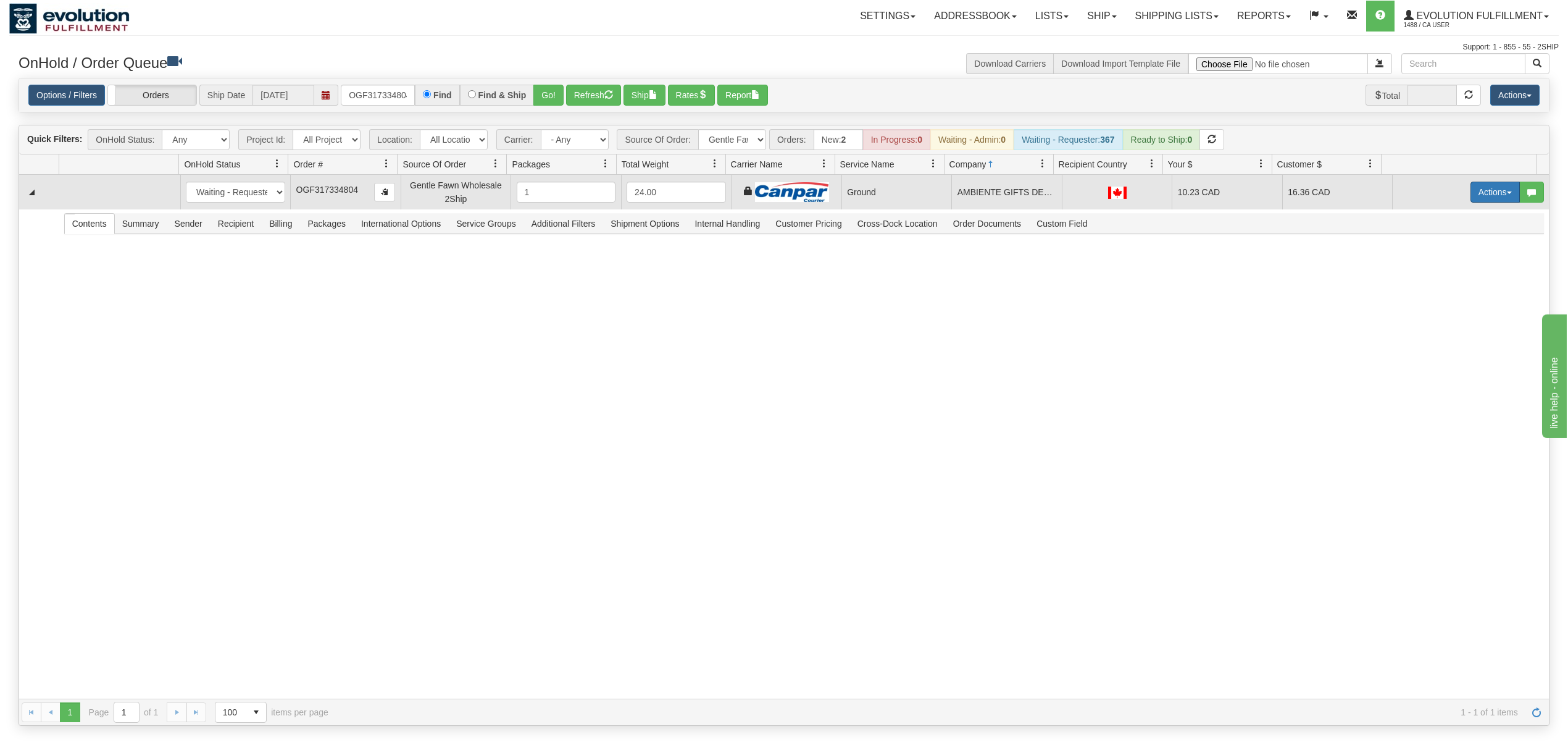
click at [1477, 192] on button "Actions" at bounding box center [1495, 191] width 49 height 21
click at [1433, 262] on span "Ship" at bounding box center [1446, 264] width 26 height 10
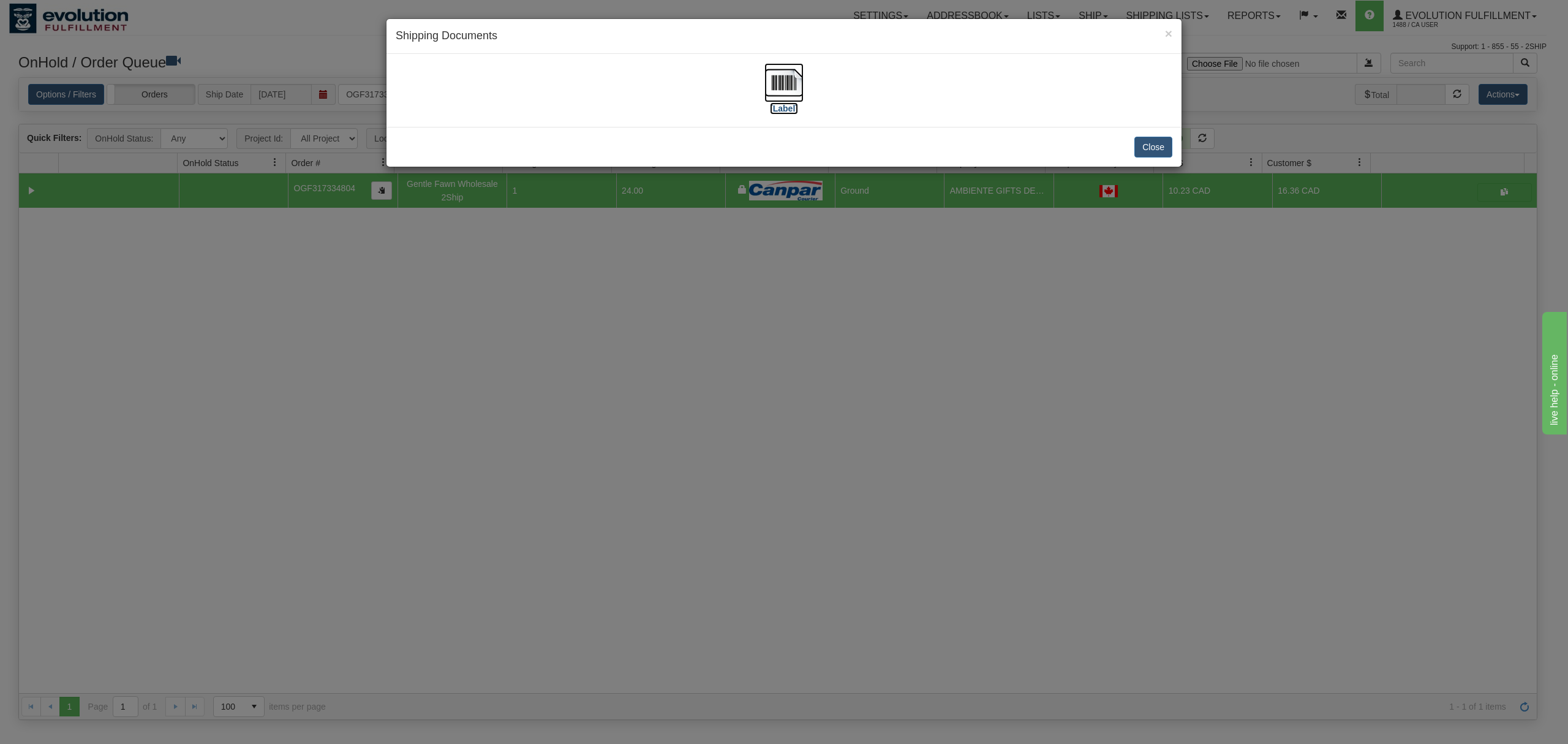
click at [795, 79] on img at bounding box center [784, 82] width 39 height 39
click at [1138, 146] on button "Close" at bounding box center [1153, 146] width 38 height 21
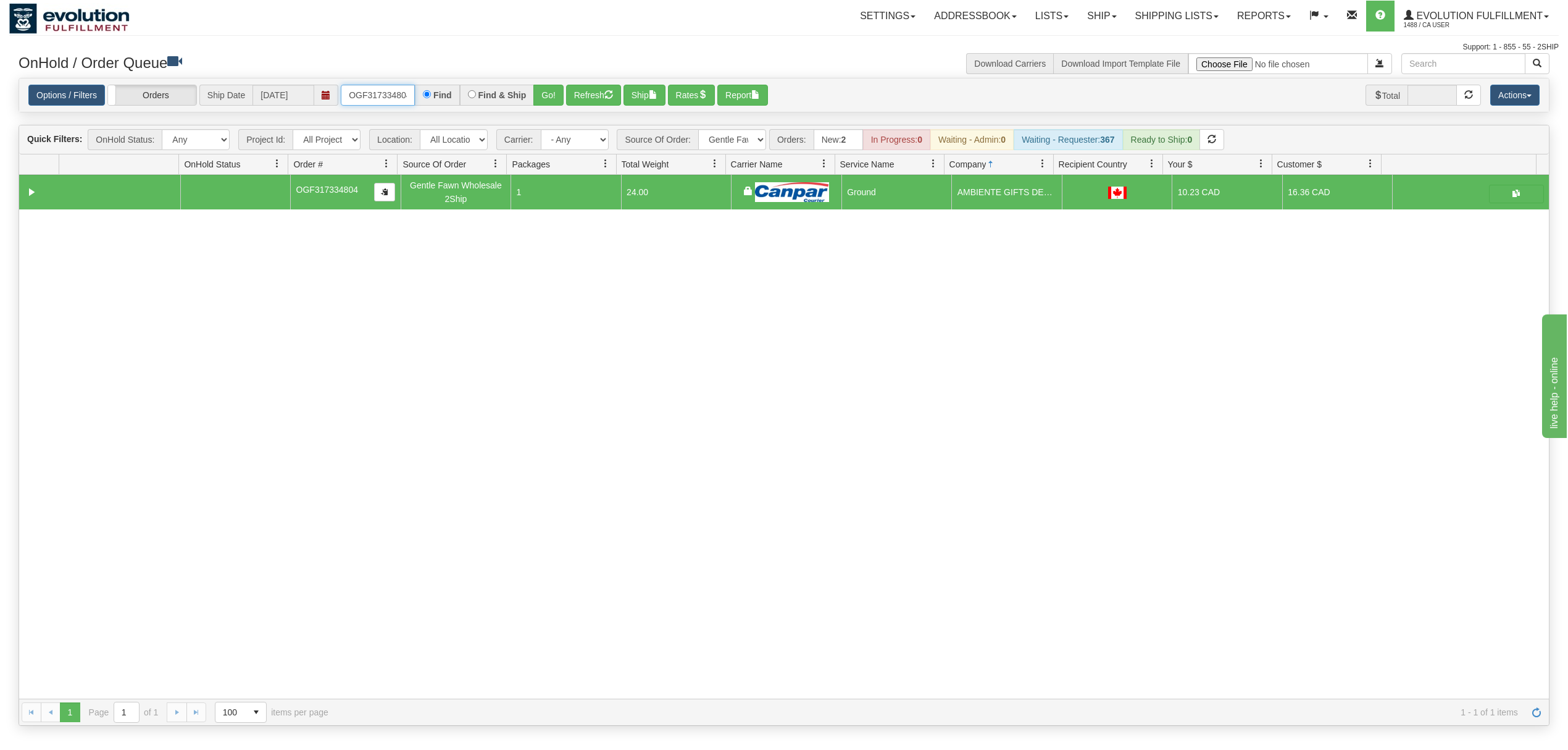
click at [384, 95] on input "OGF317334804" at bounding box center [378, 95] width 74 height 21
type input "OGF317317257"
click at [542, 90] on button "Go!" at bounding box center [548, 95] width 30 height 21
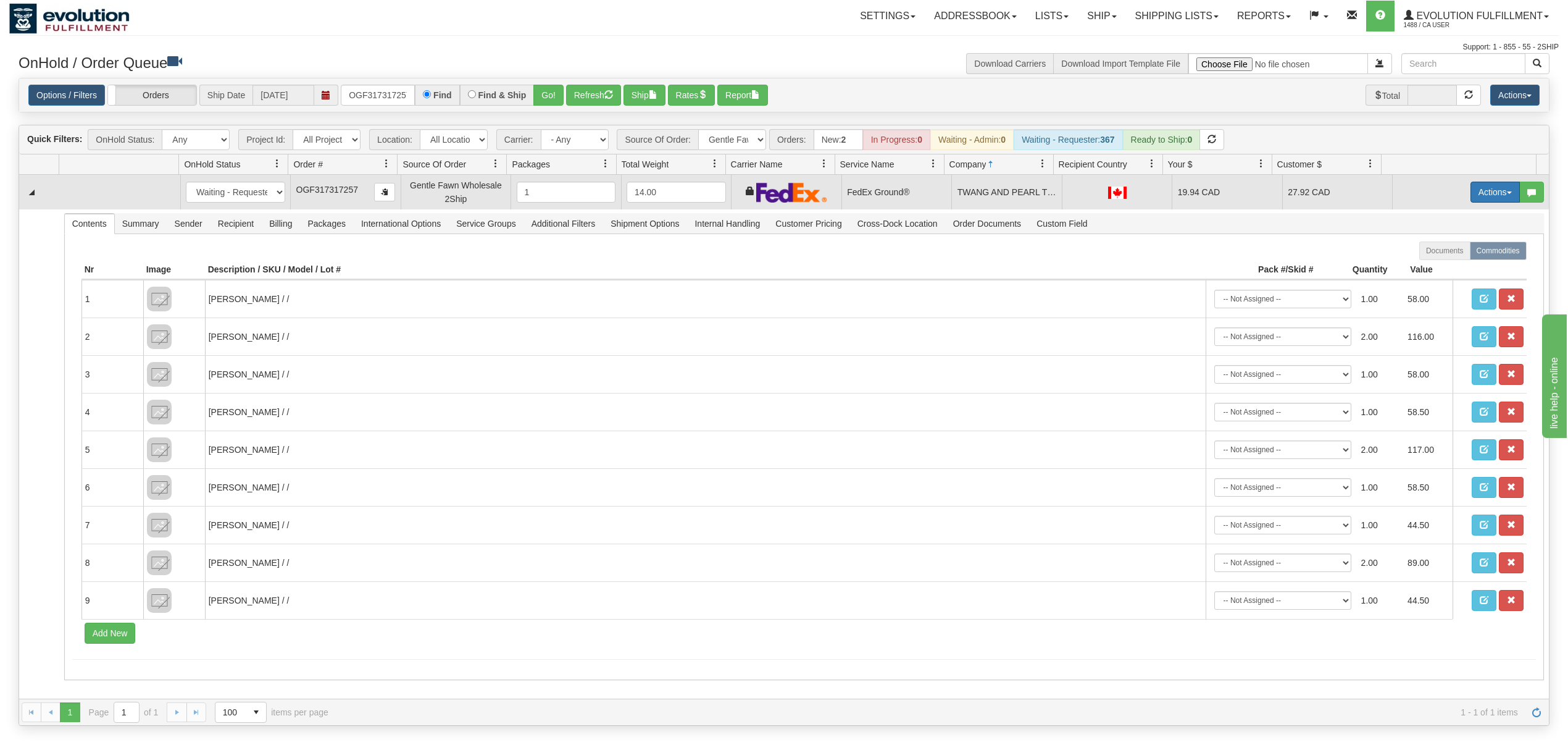
click at [1473, 188] on button "Actions" at bounding box center [1495, 191] width 49 height 21
click at [1424, 260] on link "Ship" at bounding box center [1470, 263] width 99 height 16
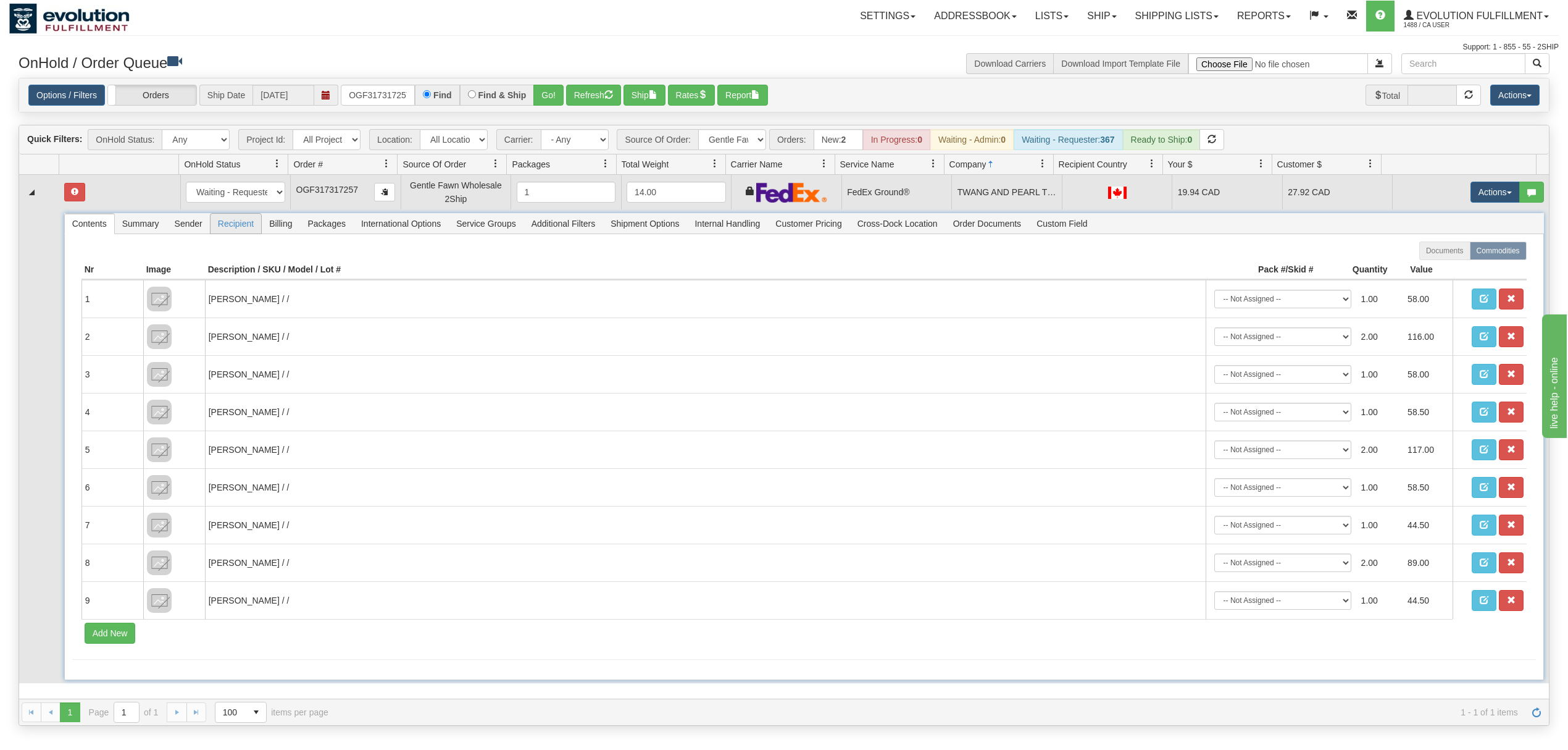
click at [243, 233] on span "Recipient" at bounding box center [236, 224] width 51 height 20
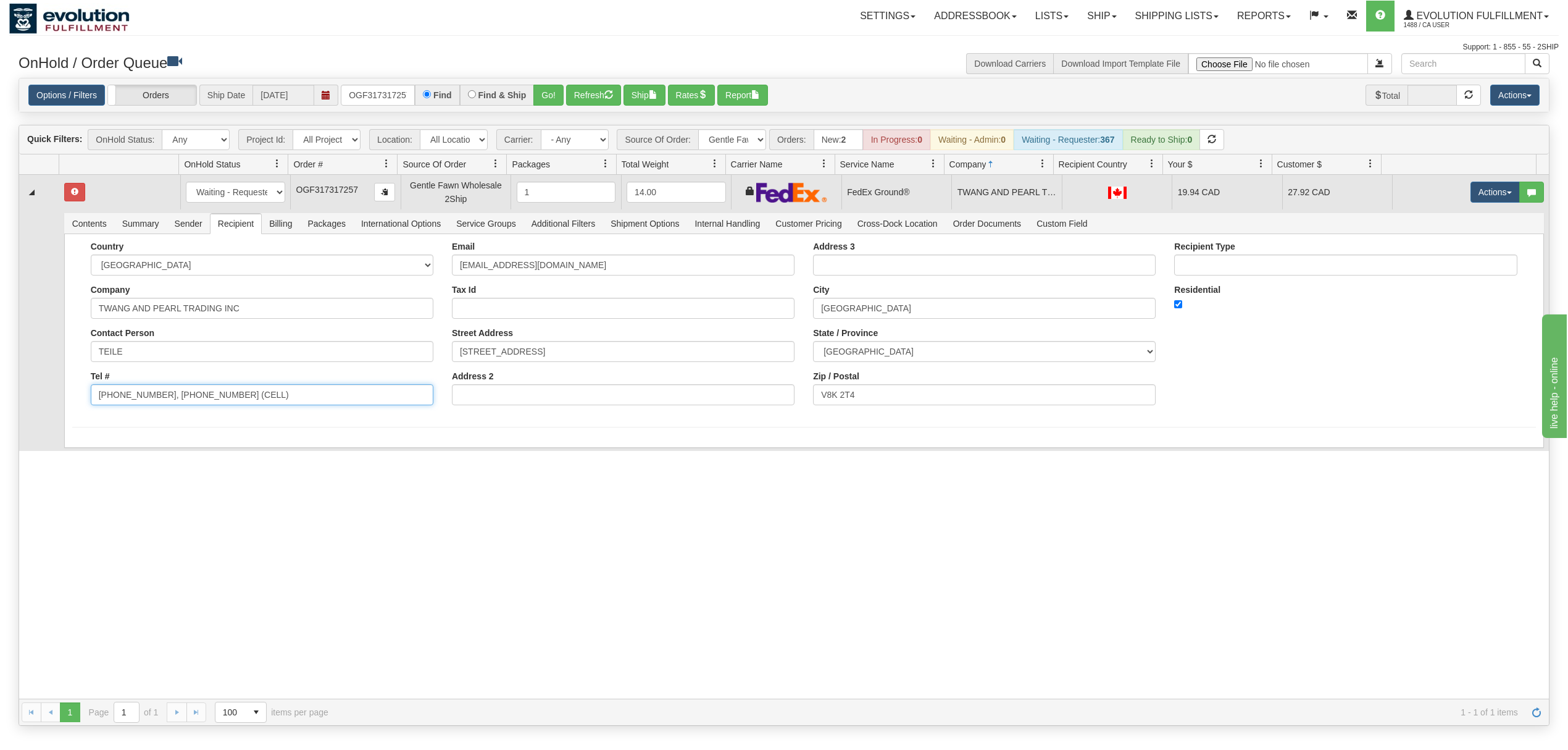
drag, startPoint x: 279, startPoint y: 393, endPoint x: 151, endPoint y: 426, distance: 132.2
click at [151, 426] on form "Country AFGHANISTAN ALAND ISLANDS ALBANIA ALGERIA AMERICAN SAMOA ANDORRA ANGOLA…" at bounding box center [804, 334] width 1464 height 186
type input "250-537-0028"
click at [125, 435] on div "Country AFGHANISTAN ALAND ISLANDS ALBANIA ALGERIA AMERICAN SAMOA ANDORRA ANGOLA…" at bounding box center [804, 340] width 1480 height 214
click at [90, 453] on button "Save" at bounding box center [90, 450] width 36 height 21
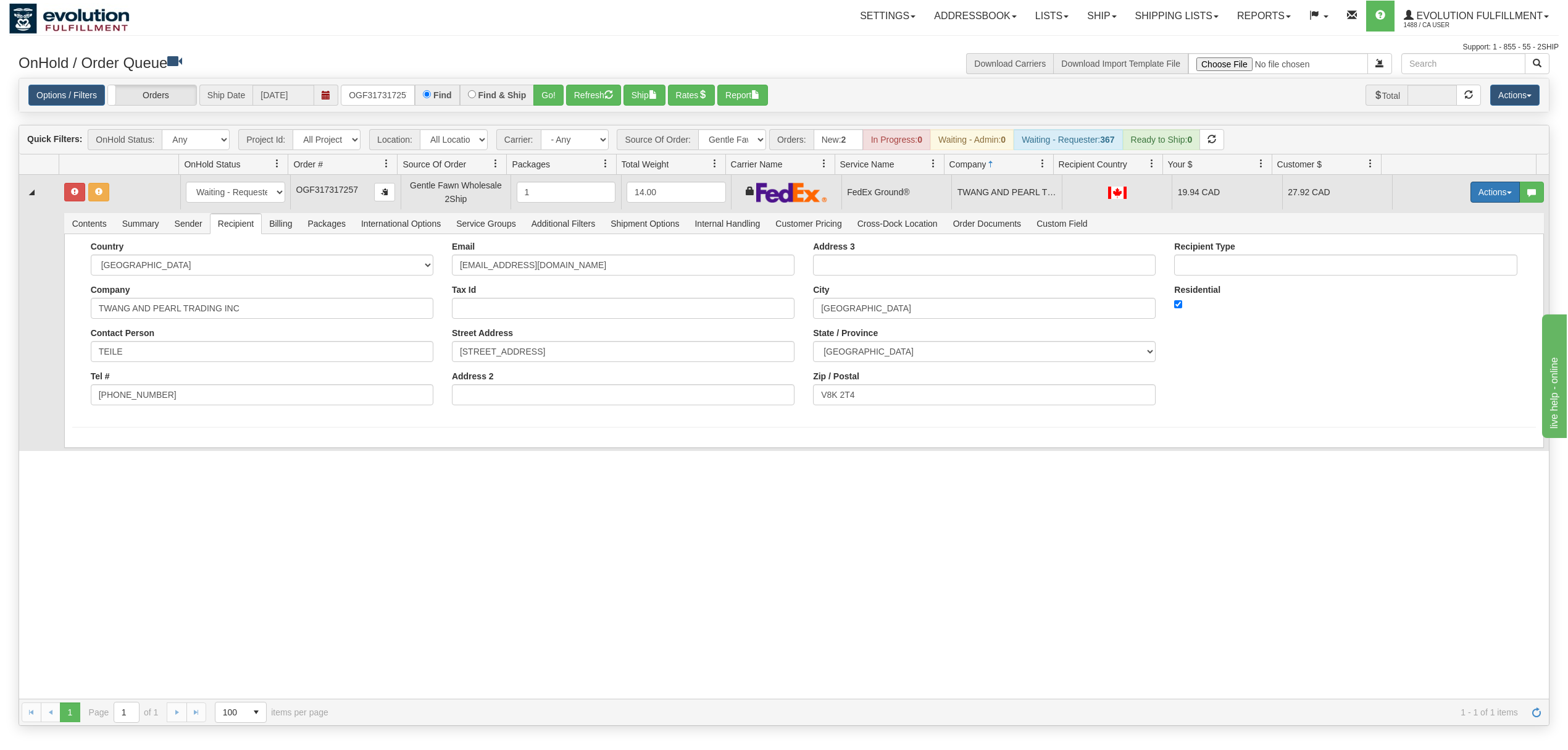
click at [1477, 186] on button "Actions" at bounding box center [1495, 191] width 49 height 21
click at [1433, 263] on span "Ship" at bounding box center [1446, 264] width 26 height 10
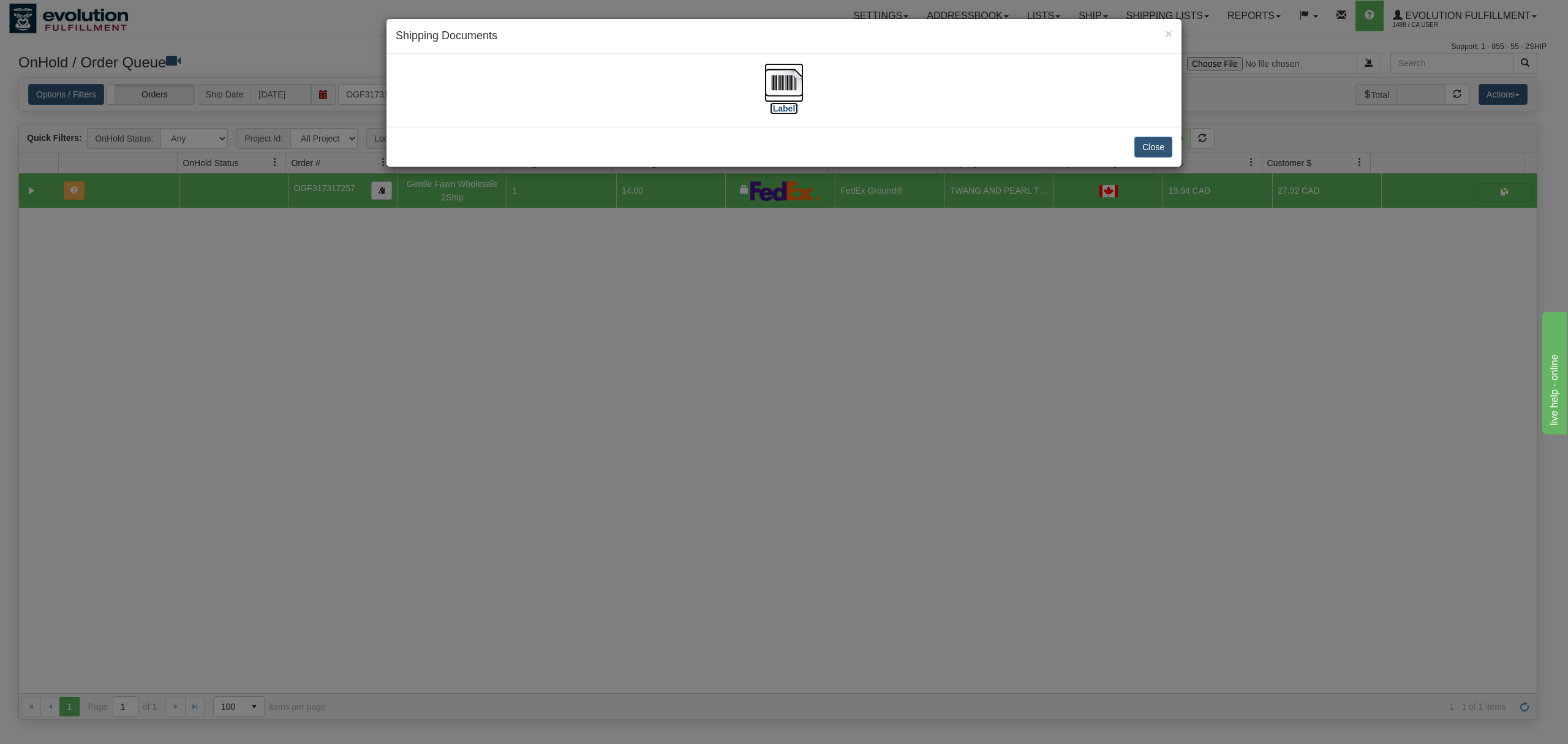
click at [796, 83] on img at bounding box center [784, 82] width 39 height 39
click at [1152, 146] on button "Close" at bounding box center [1153, 146] width 38 height 21
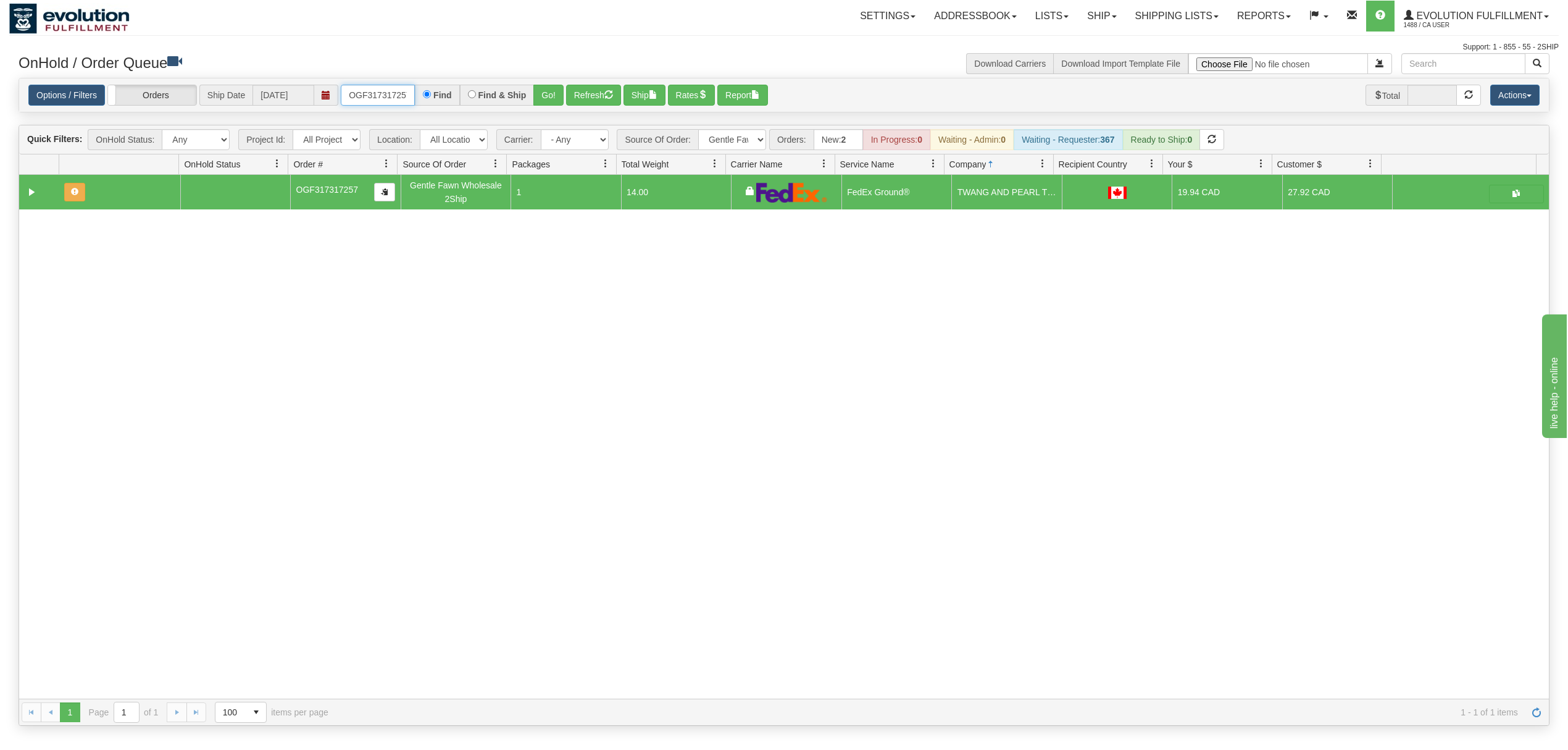
click at [391, 92] on input "OGF317317257" at bounding box center [378, 95] width 74 height 21
click at [391, 90] on input "OGF317317257" at bounding box center [378, 95] width 74 height 21
type input "OGF317335668"
click at [548, 95] on button "Go!" at bounding box center [548, 95] width 30 height 21
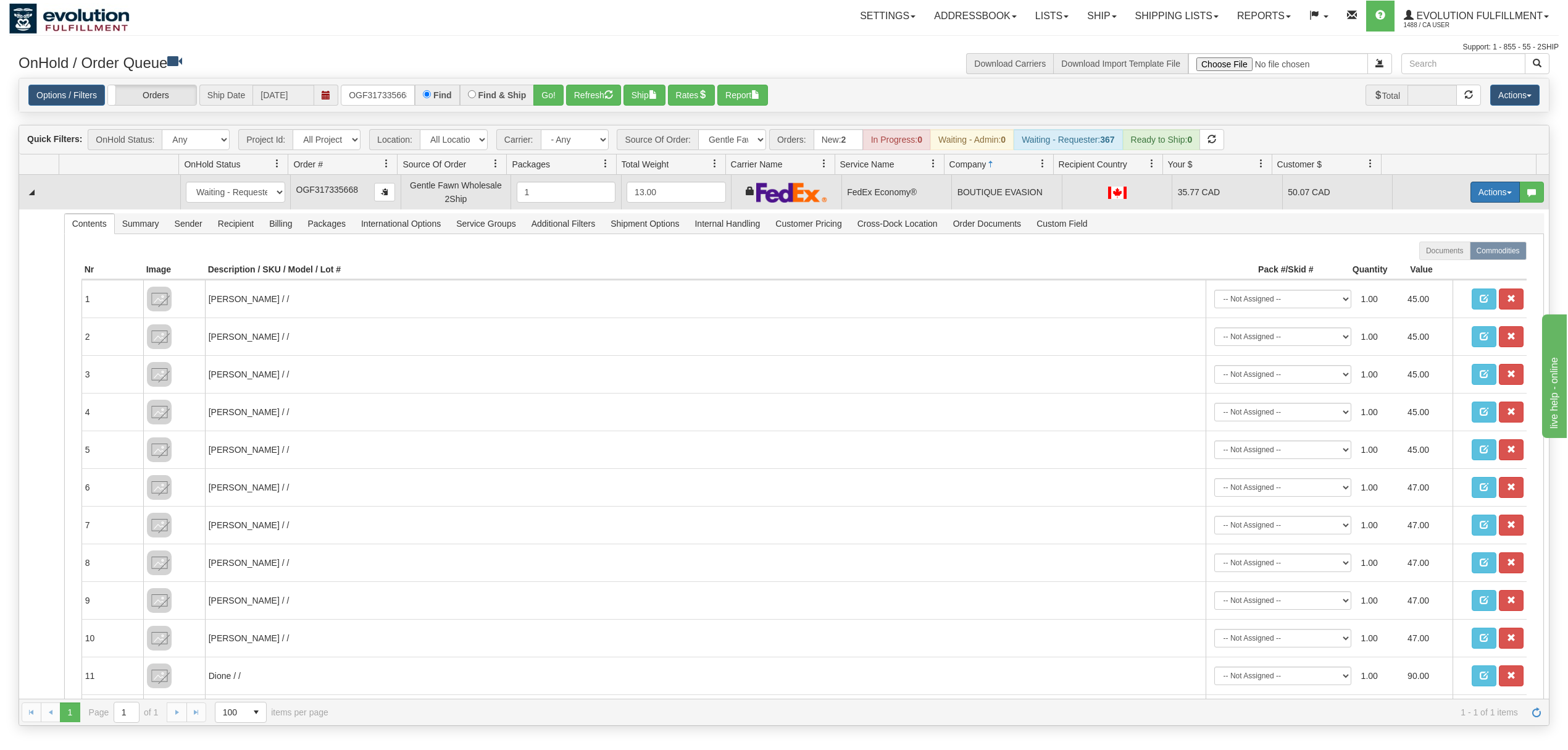
click at [1481, 189] on button "Actions" at bounding box center [1495, 191] width 49 height 21
click at [1437, 265] on span "Ship" at bounding box center [1446, 264] width 26 height 10
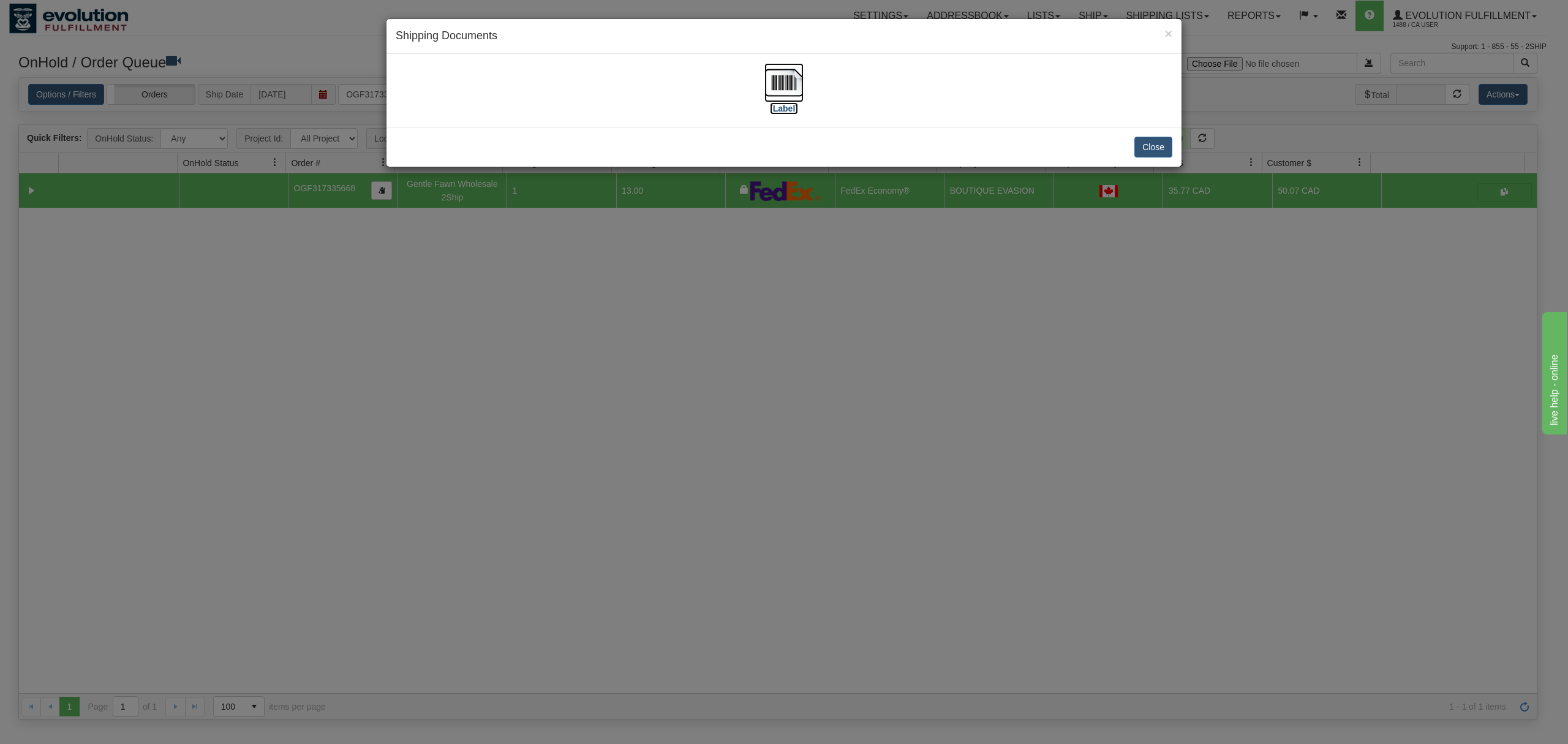
click at [787, 74] on img at bounding box center [784, 82] width 39 height 39
click at [1153, 157] on button "Close" at bounding box center [1153, 146] width 38 height 21
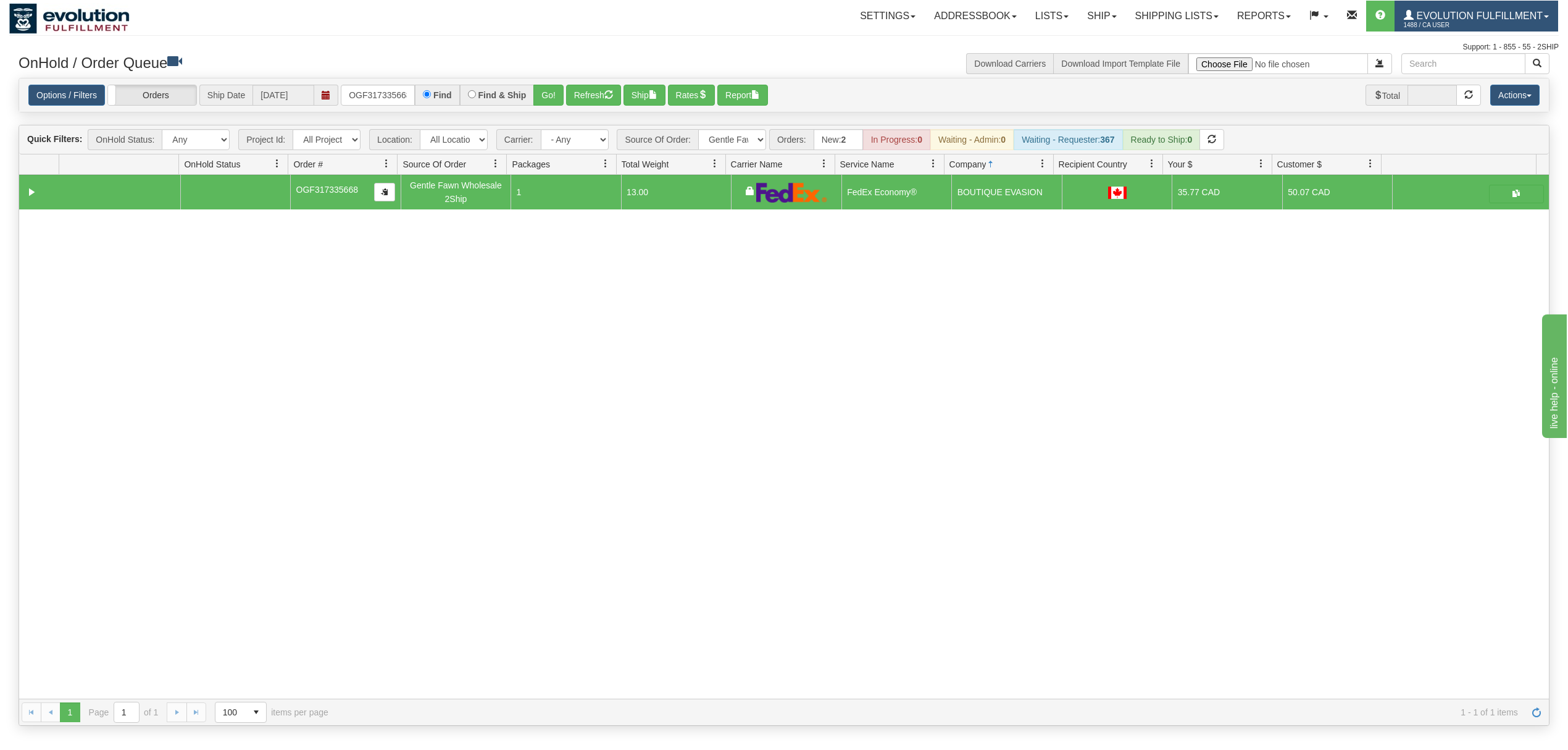
click at [1455, 7] on link "Evolution Fulfillment 1488 / CA User" at bounding box center [1476, 16] width 164 height 31
click at [1482, 70] on link "LOG OUT" at bounding box center [1496, 75] width 125 height 16
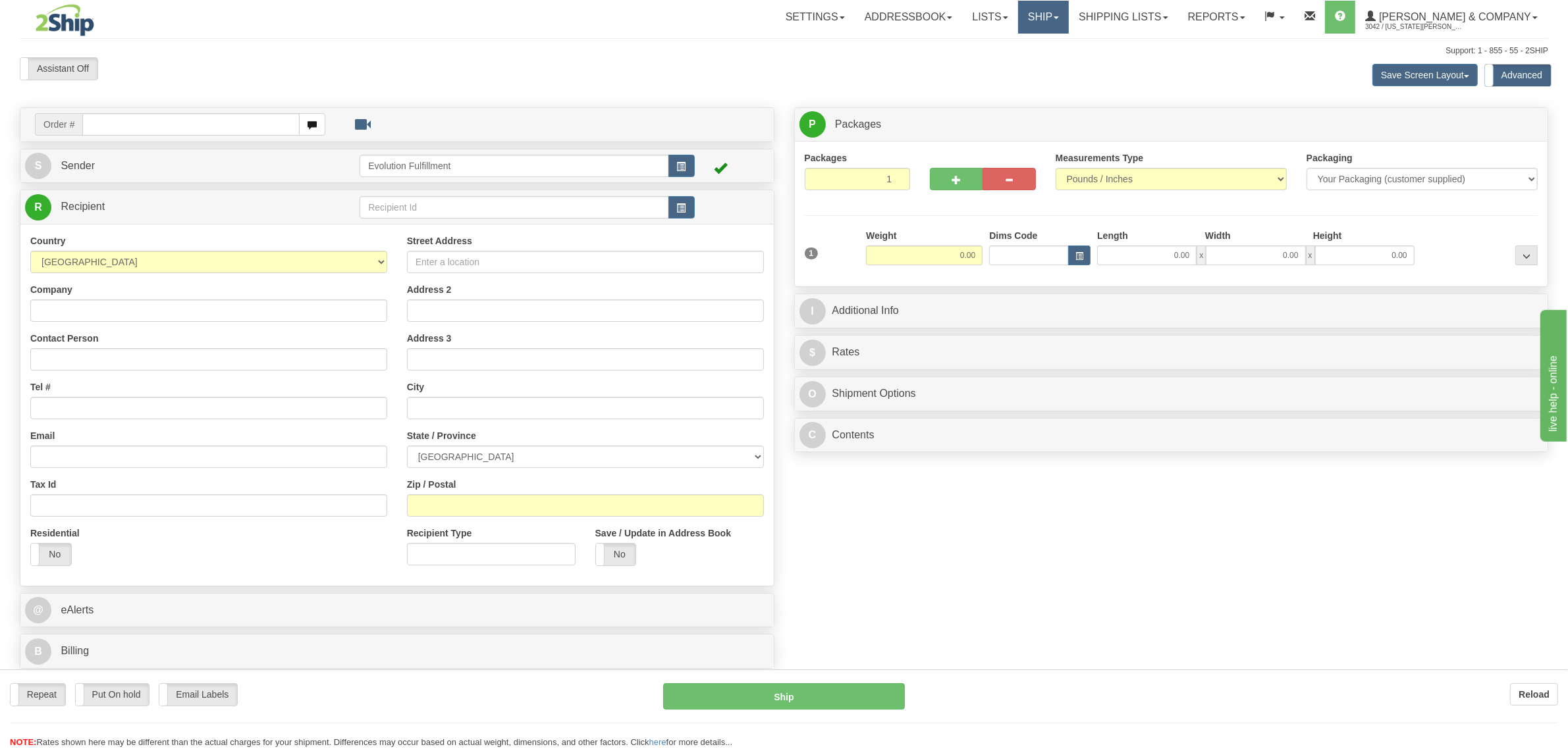
click at [1069, 24] on link "Ship" at bounding box center [1043, 17] width 51 height 33
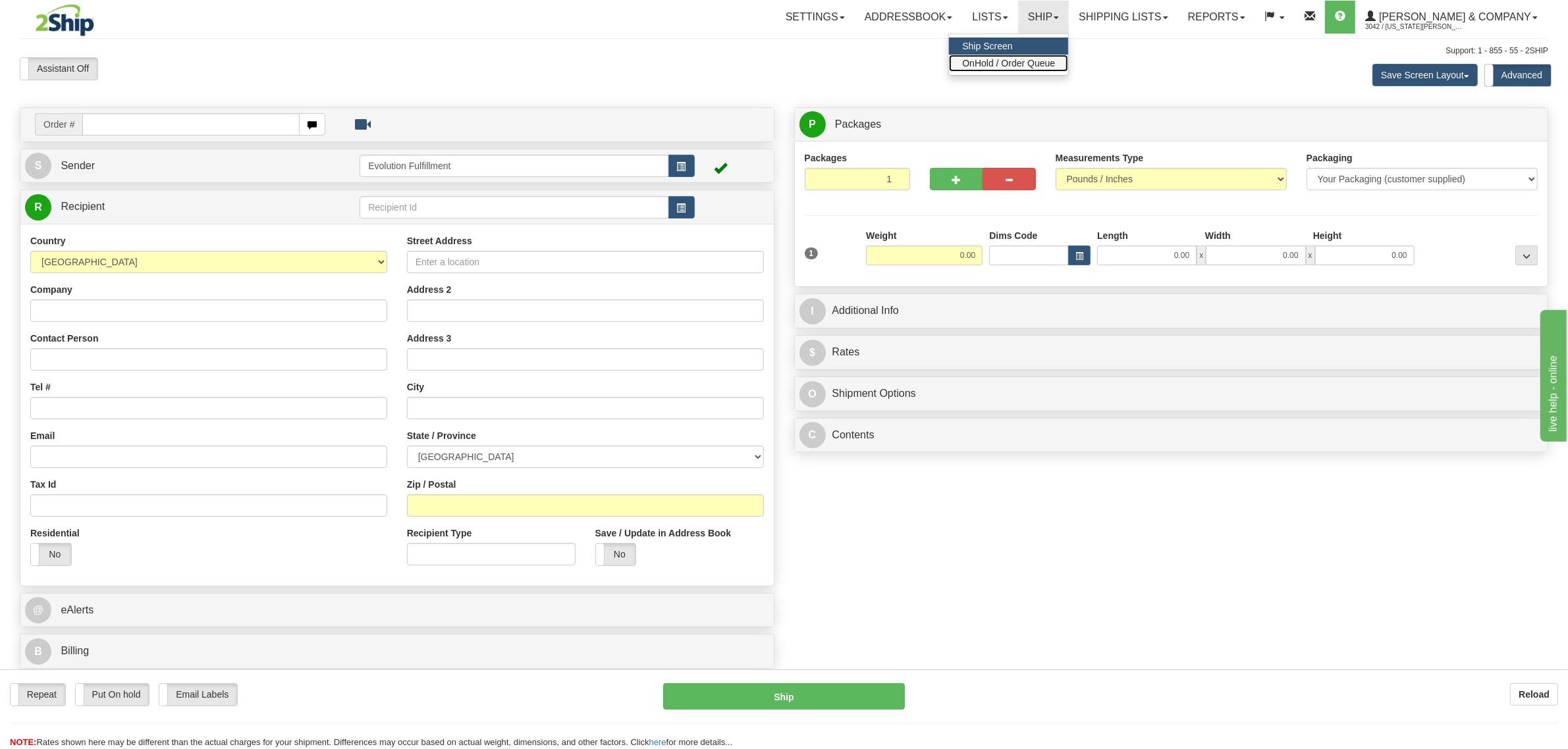
click at [1056, 60] on span "OnHold / Order Queue" at bounding box center [1009, 63] width 93 height 11
